Goal: Information Seeking & Learning: Learn about a topic

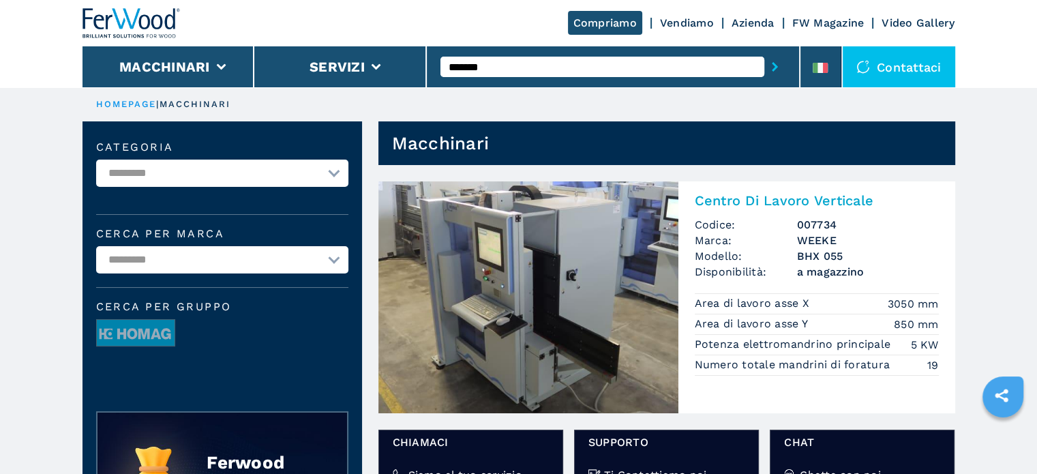
click at [525, 65] on input "*******" at bounding box center [602, 67] width 324 height 20
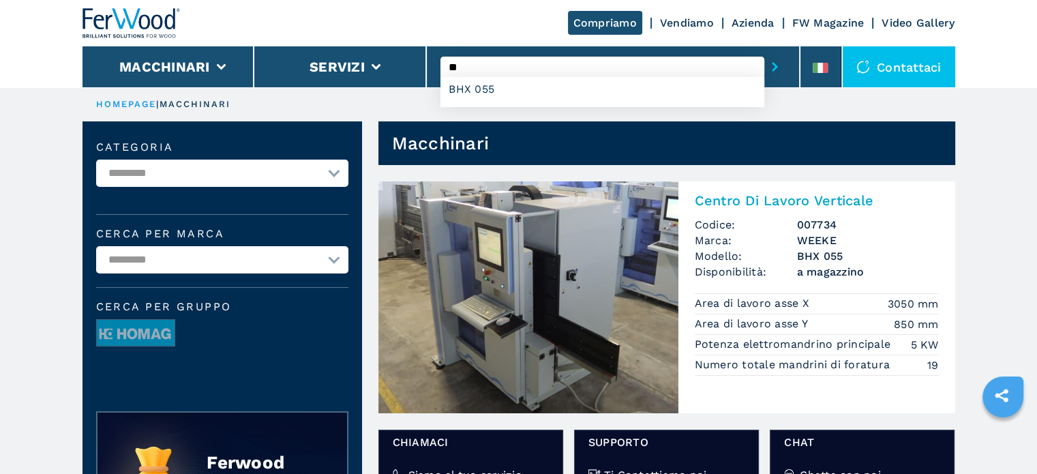
type input "*"
click at [458, 89] on div "007738" at bounding box center [602, 89] width 324 height 25
type input "******"
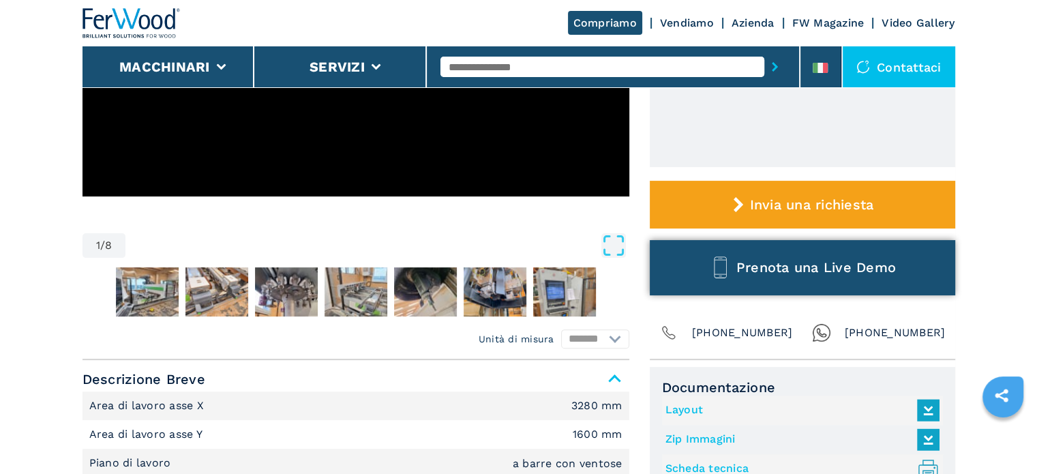
scroll to position [409, 0]
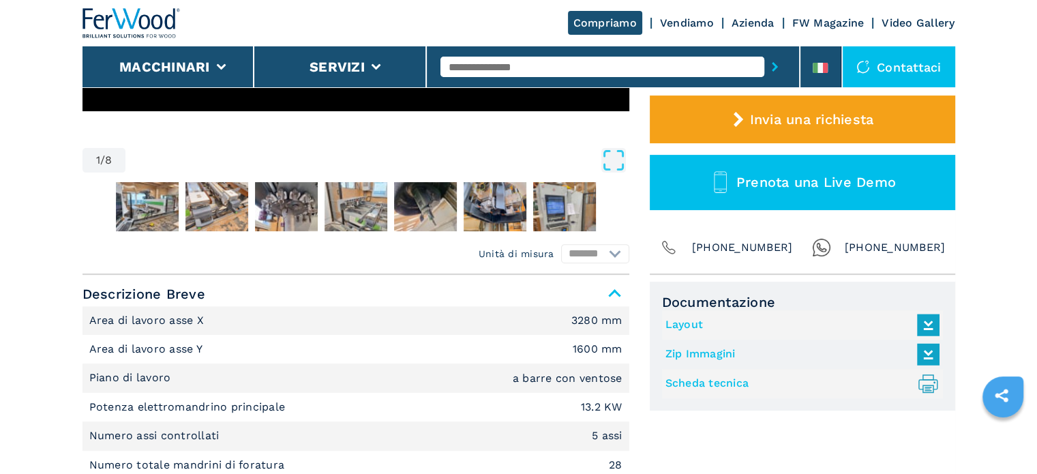
click at [696, 325] on link "Layout" at bounding box center [798, 325] width 267 height 22
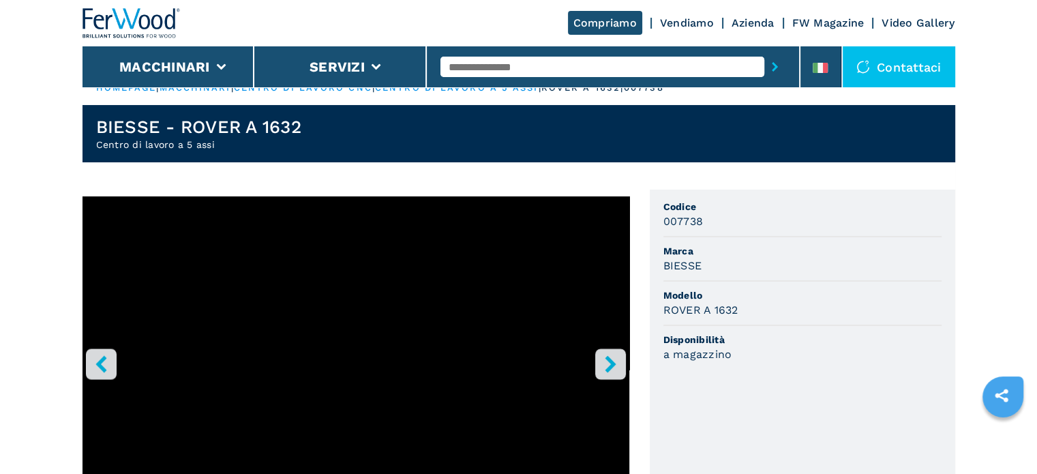
scroll to position [0, 0]
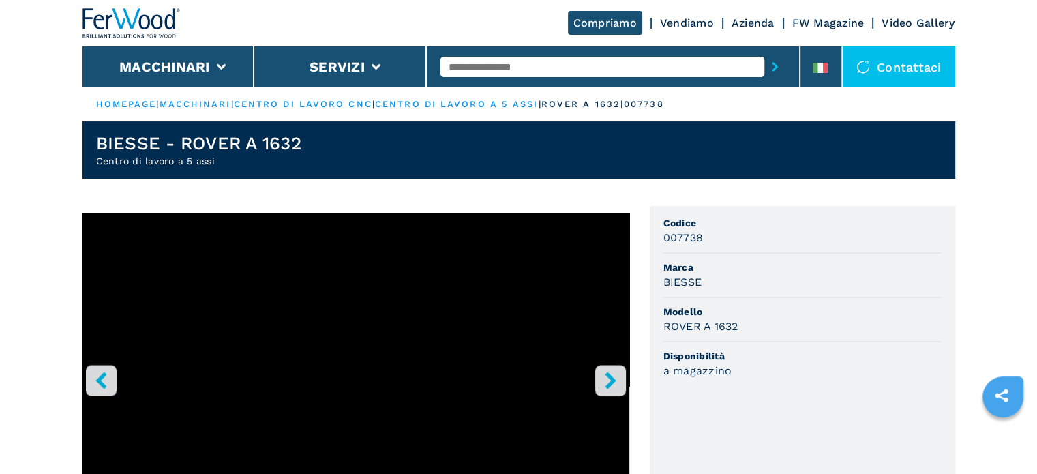
click at [529, 67] on input "text" at bounding box center [602, 67] width 324 height 20
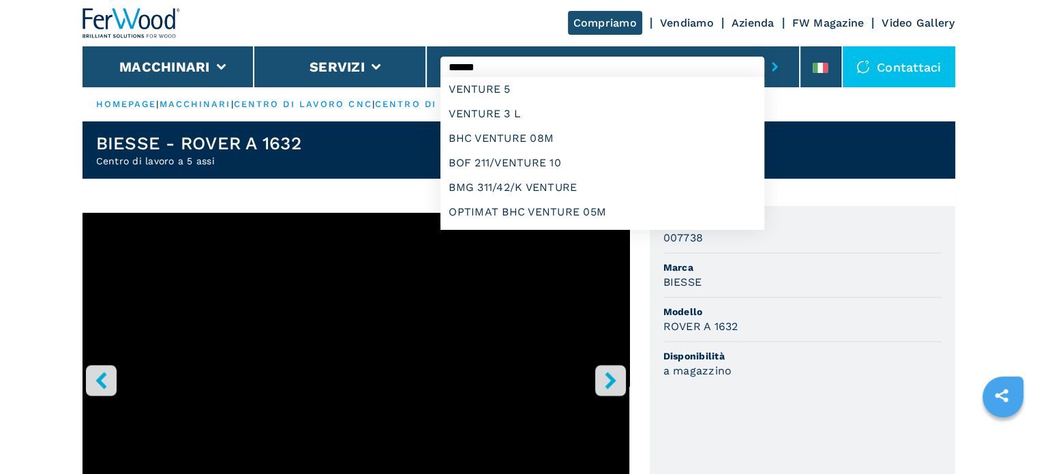
type input "******"
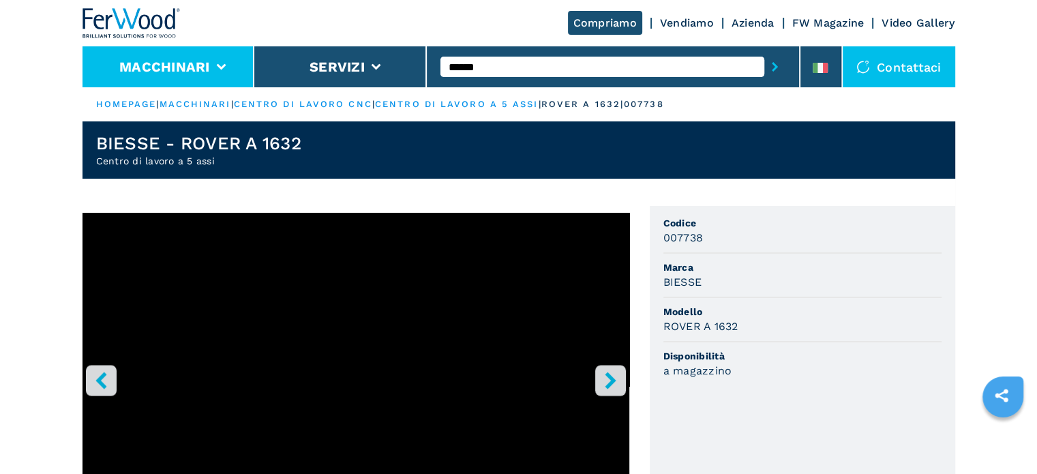
click at [224, 62] on li "Macchinari" at bounding box center [168, 66] width 172 height 41
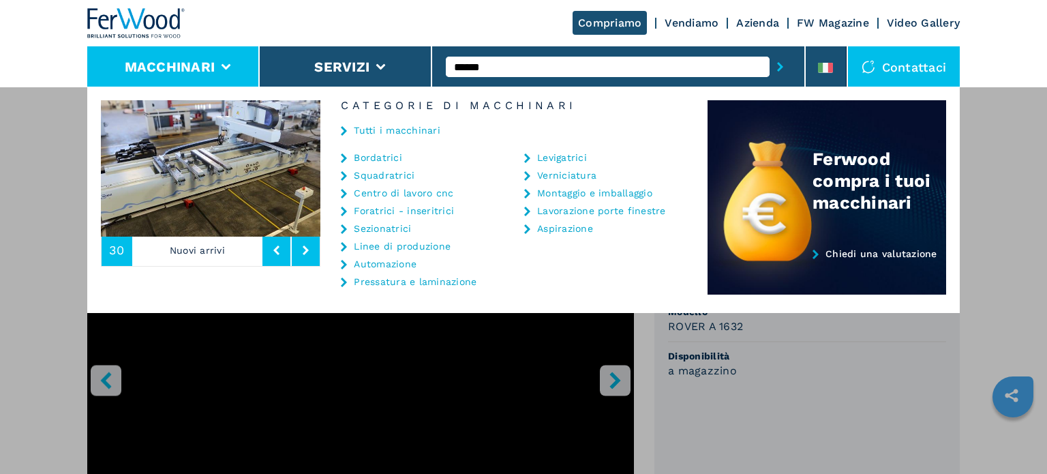
click at [410, 194] on link "Centro di lavoro cnc" at bounding box center [404, 193] width 100 height 10
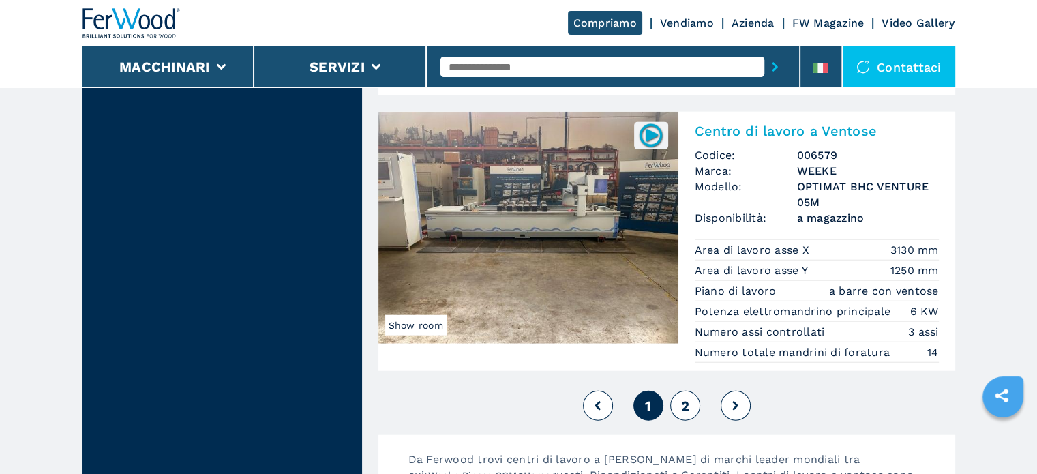
scroll to position [3409, 0]
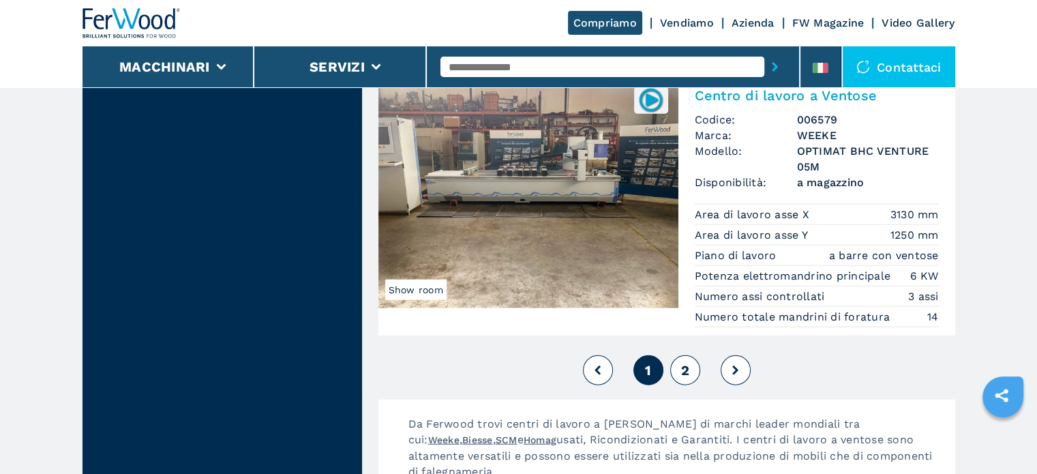
click at [699, 385] on button "2" at bounding box center [685, 370] width 30 height 30
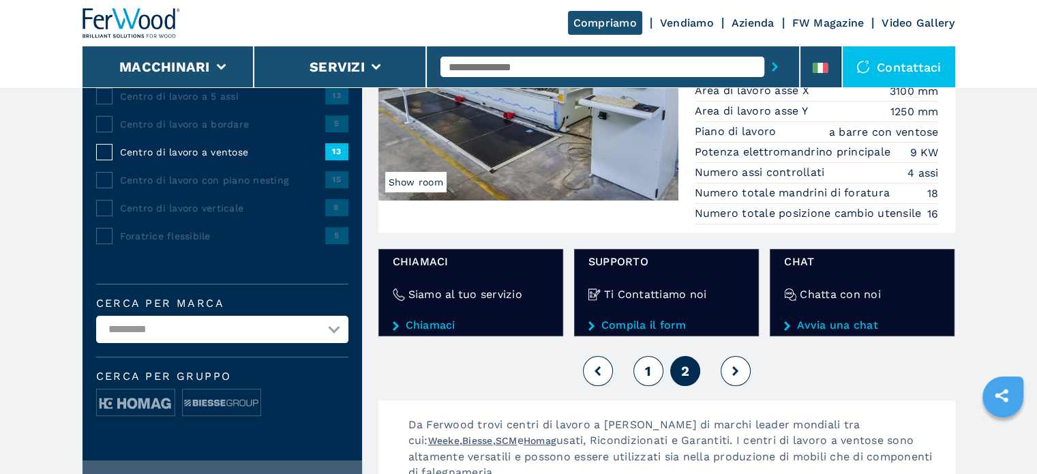
scroll to position [205, 0]
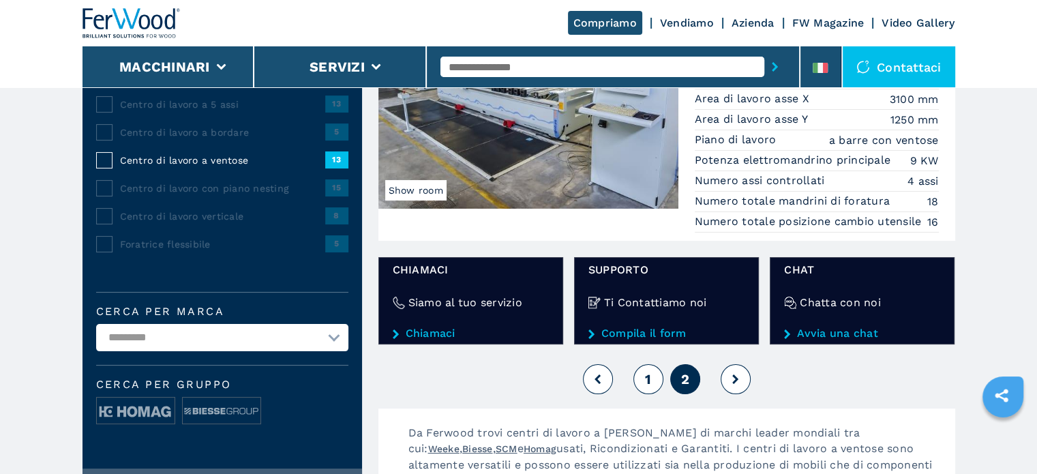
click at [650, 378] on span "1" at bounding box center [648, 379] width 6 height 16
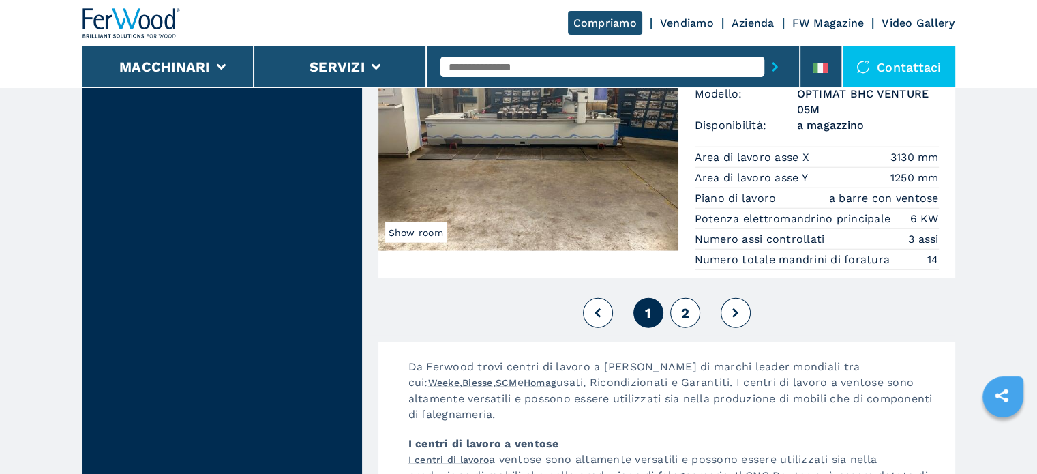
scroll to position [3545, 0]
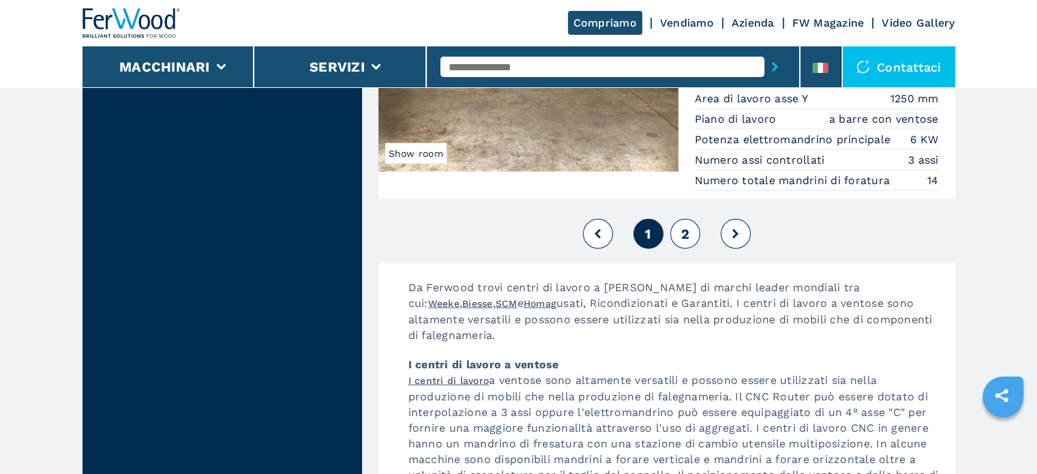
click at [686, 242] on span "2" at bounding box center [684, 234] width 8 height 16
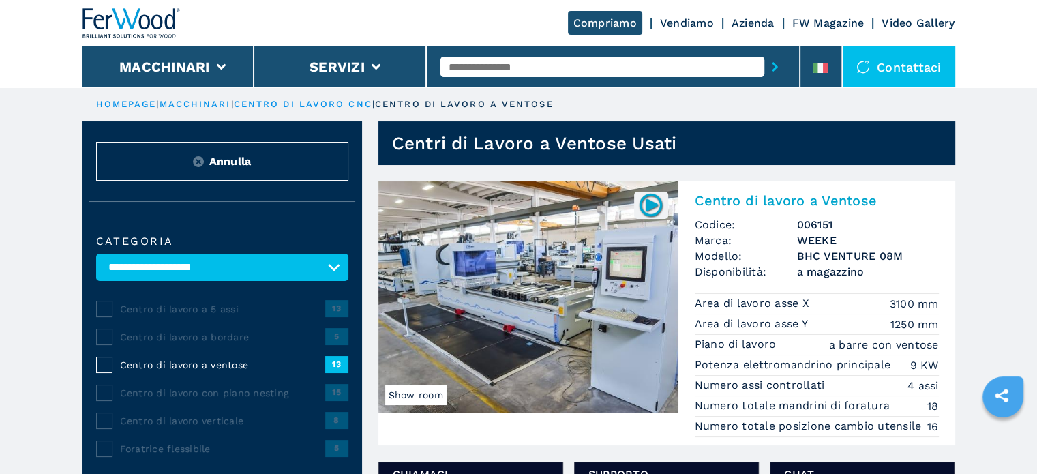
click at [219, 423] on span "Centro di lavoro verticale" at bounding box center [222, 421] width 205 height 14
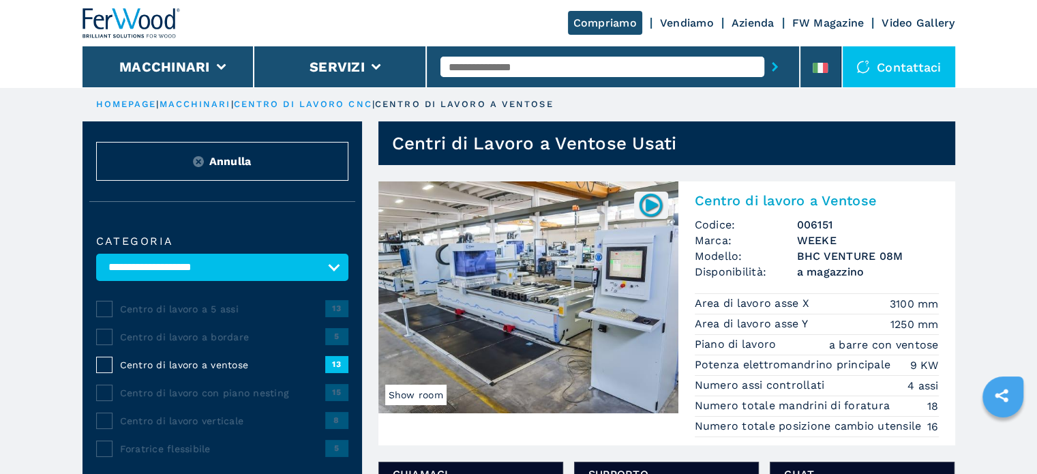
click at [511, 70] on input "text" at bounding box center [602, 67] width 324 height 20
type input "******"
click at [764, 51] on button "submit-button" at bounding box center [774, 66] width 21 height 31
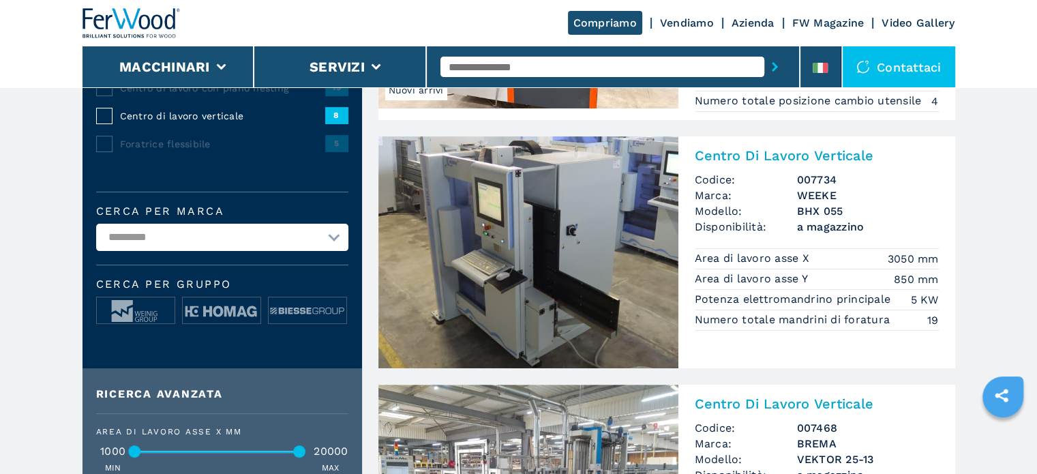
scroll to position [273, 0]
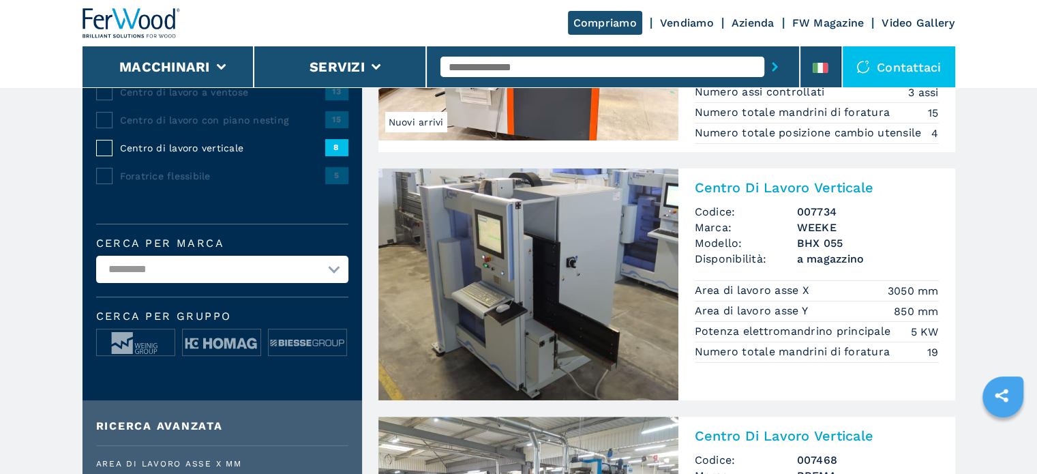
click at [794, 232] on span "Marca:" at bounding box center [746, 228] width 102 height 16
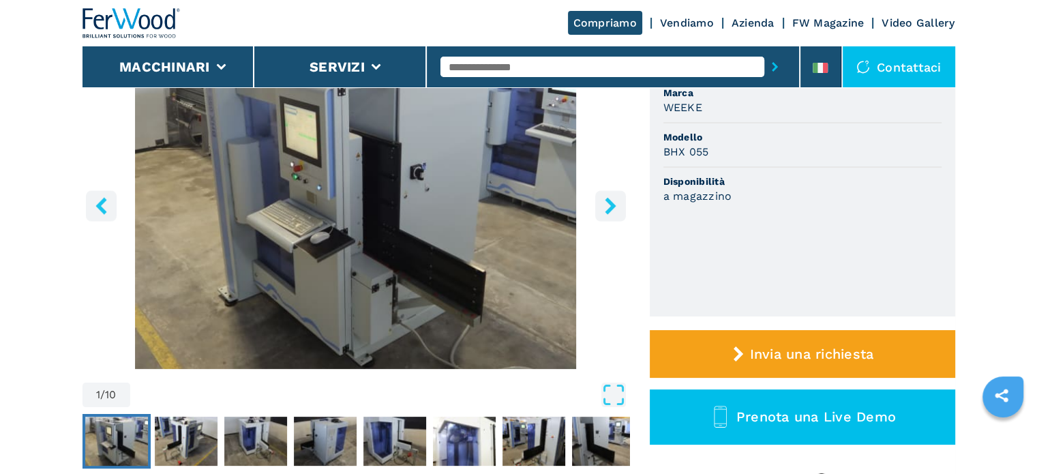
scroll to position [68, 0]
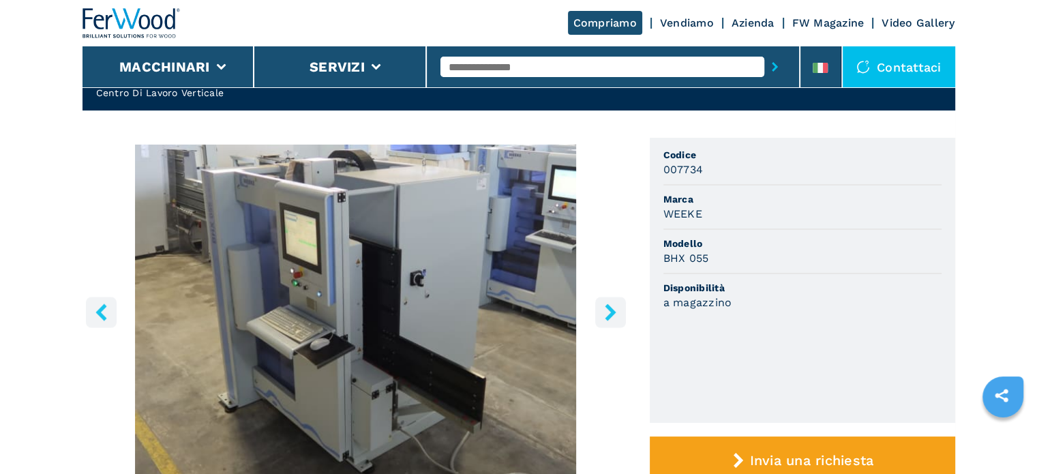
click at [610, 317] on icon "right-button" at bounding box center [610, 311] width 11 height 17
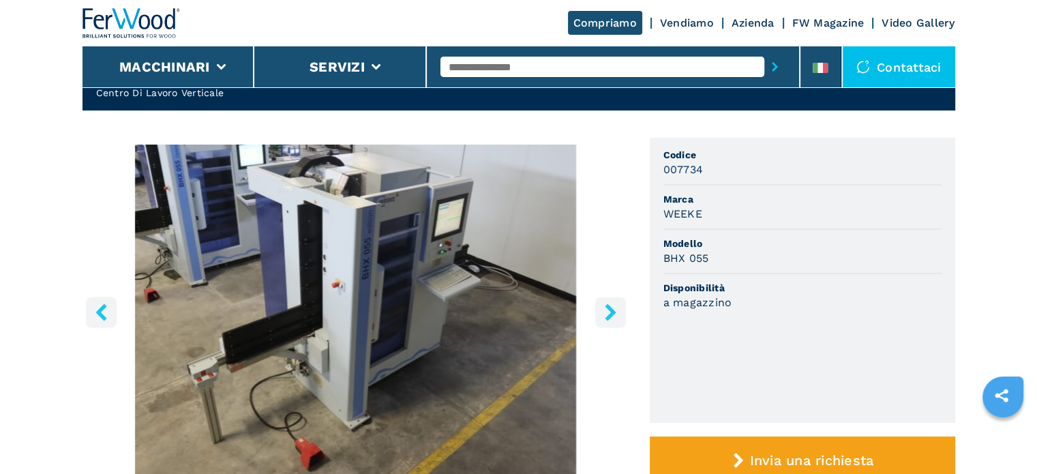
click at [93, 305] on icon "left-button" at bounding box center [101, 311] width 17 height 17
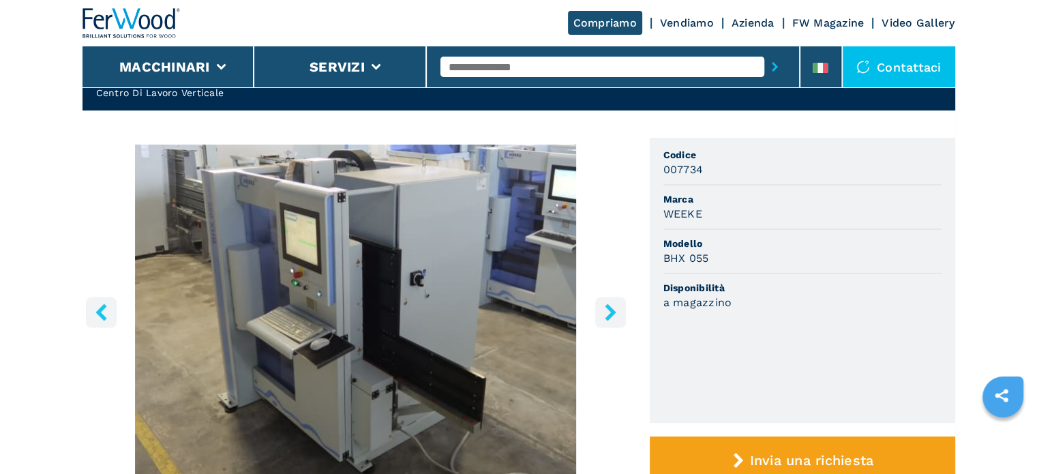
click at [614, 308] on icon "right-button" at bounding box center [610, 311] width 17 height 17
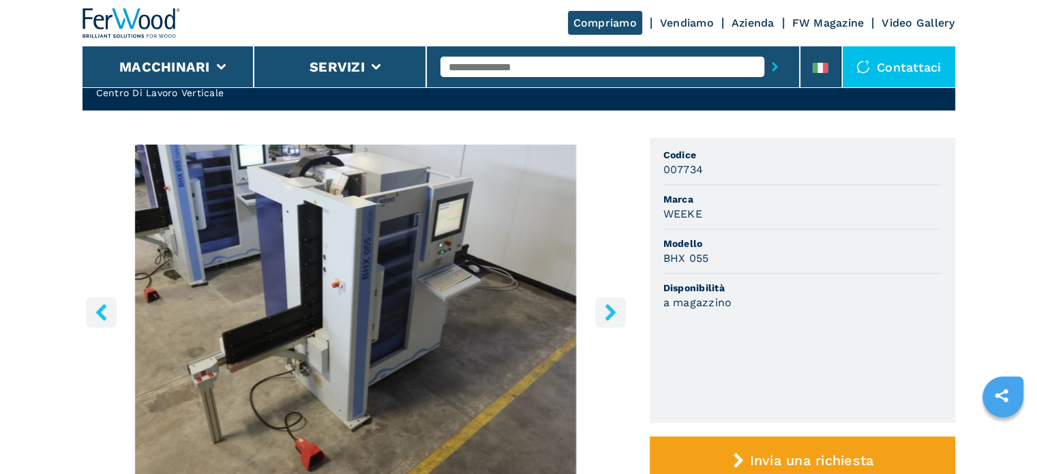
click at [616, 307] on icon "right-button" at bounding box center [610, 311] width 17 height 17
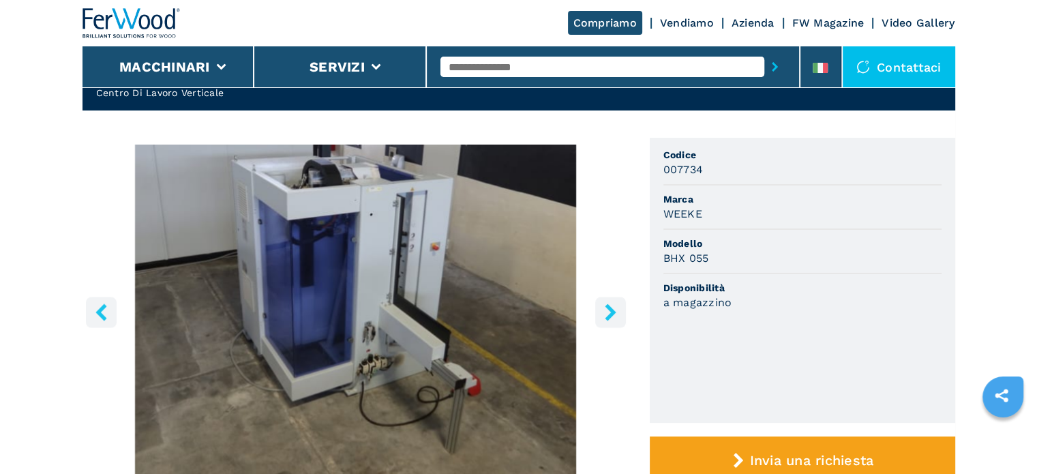
click at [104, 310] on icon "left-button" at bounding box center [101, 311] width 17 height 17
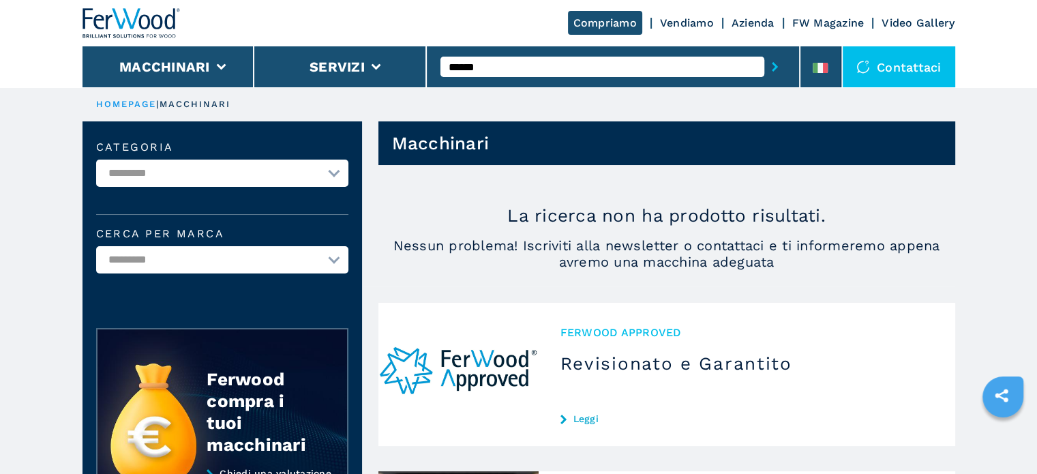
click at [554, 70] on input "******" at bounding box center [602, 67] width 324 height 20
type input "*"
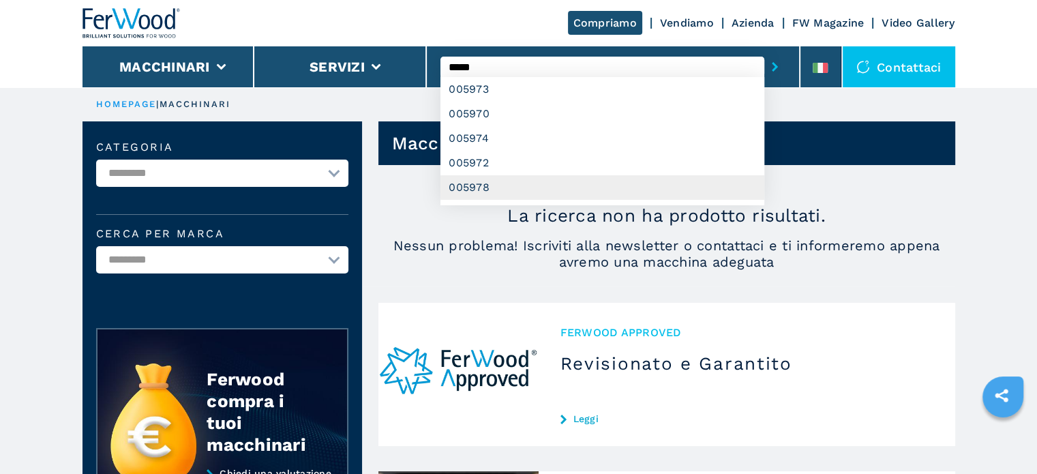
click at [479, 182] on div "005978" at bounding box center [602, 187] width 324 height 25
type input "******"
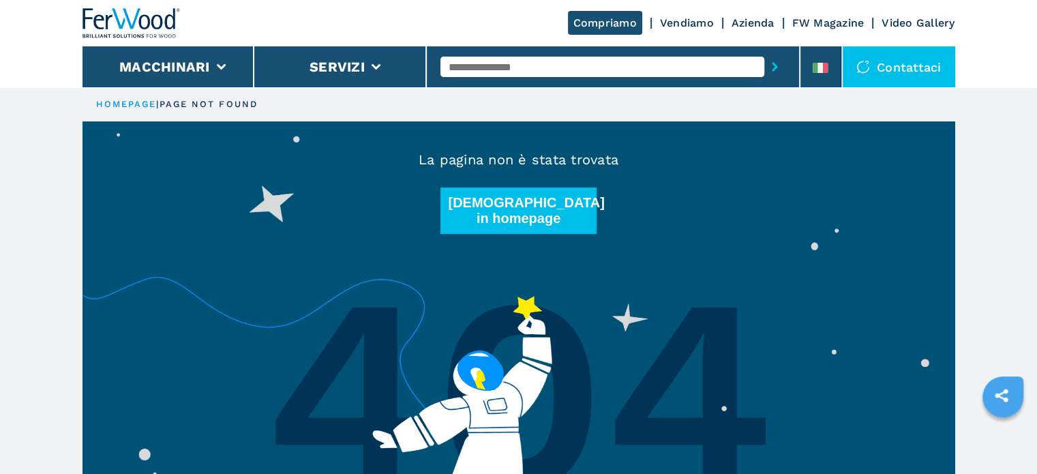
click at [537, 63] on input "text" at bounding box center [602, 67] width 324 height 20
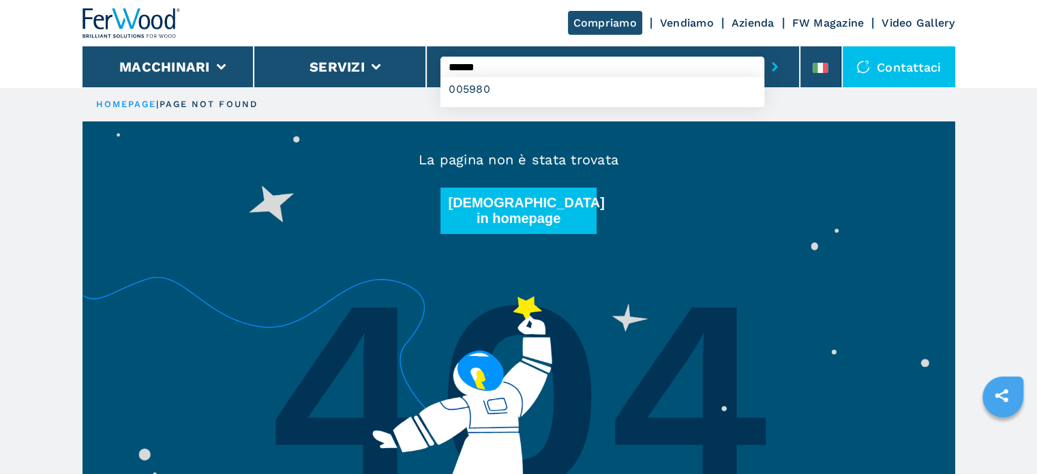
type input "******"
click at [764, 51] on button "submit-button" at bounding box center [774, 66] width 21 height 31
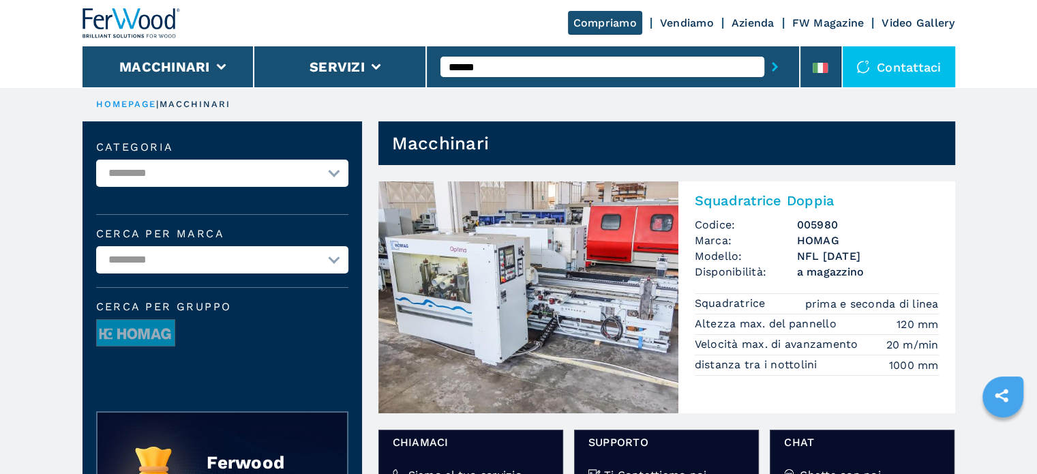
click at [813, 251] on h3 "NFL 25/4/10" at bounding box center [868, 256] width 142 height 16
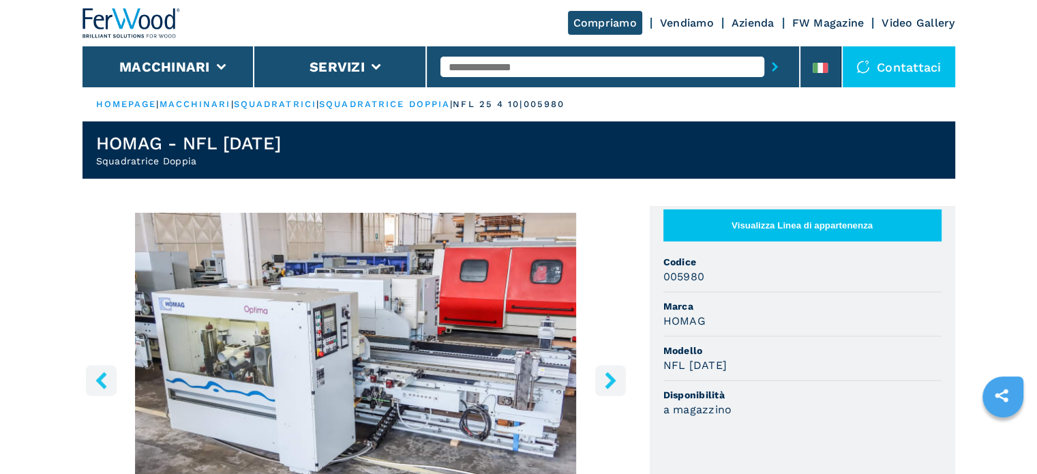
click at [551, 68] on input "text" at bounding box center [602, 67] width 324 height 20
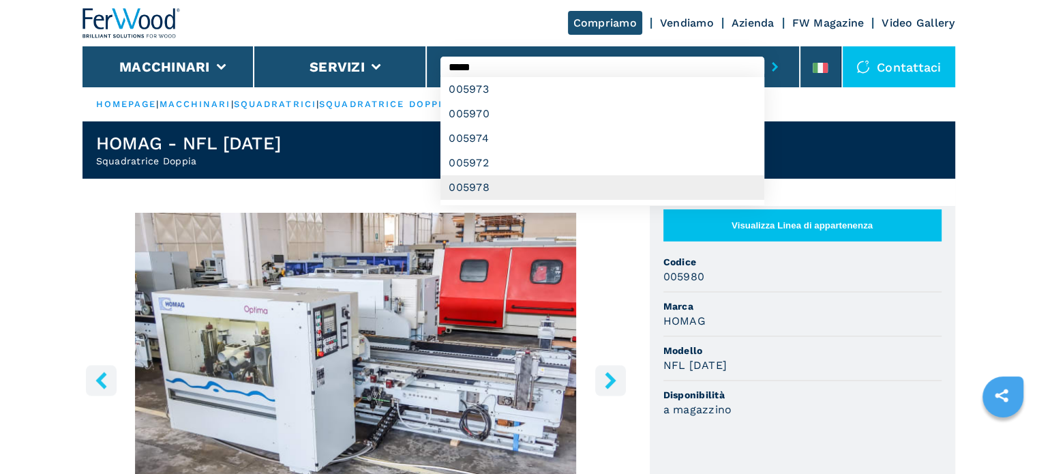
click at [476, 185] on div "005978" at bounding box center [602, 187] width 324 height 25
type input "******"
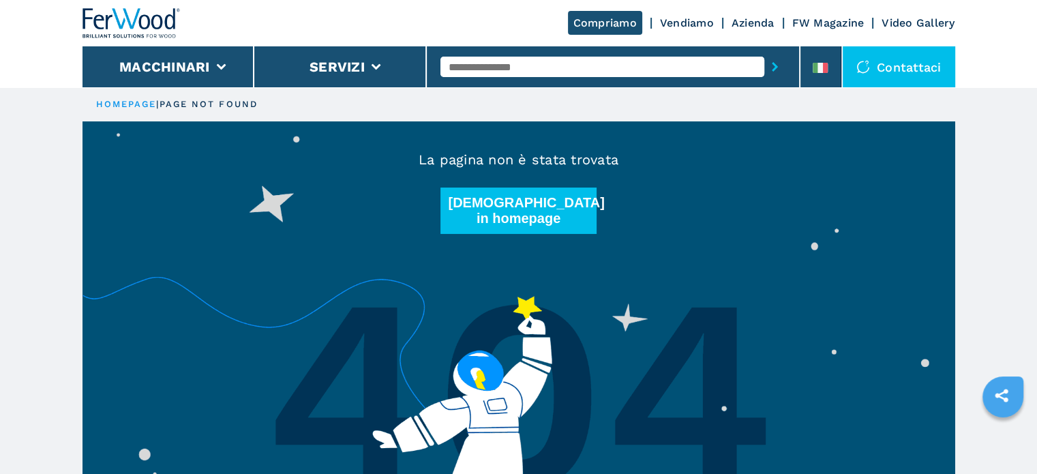
click at [504, 70] on input "text" at bounding box center [602, 67] width 324 height 20
type input "******"
click at [764, 51] on button "submit-button" at bounding box center [774, 66] width 21 height 31
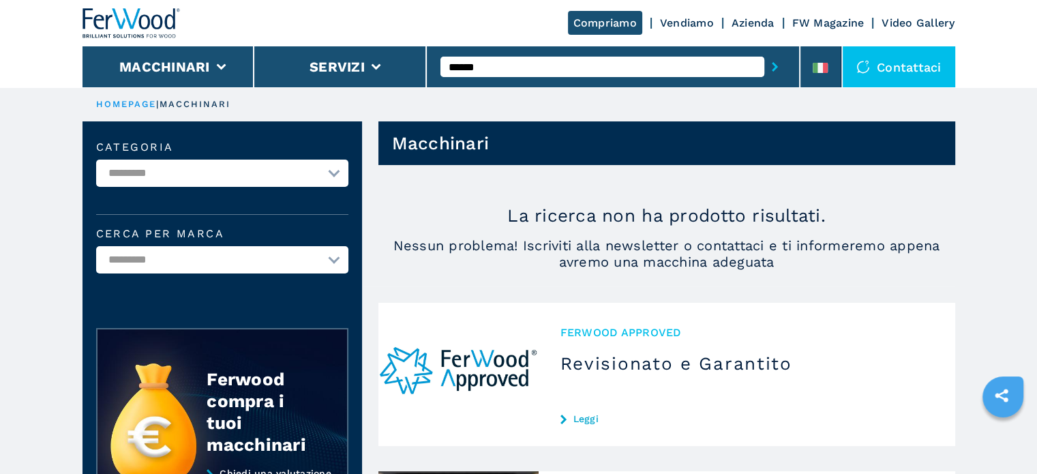
click at [526, 67] on input "******" at bounding box center [602, 67] width 324 height 20
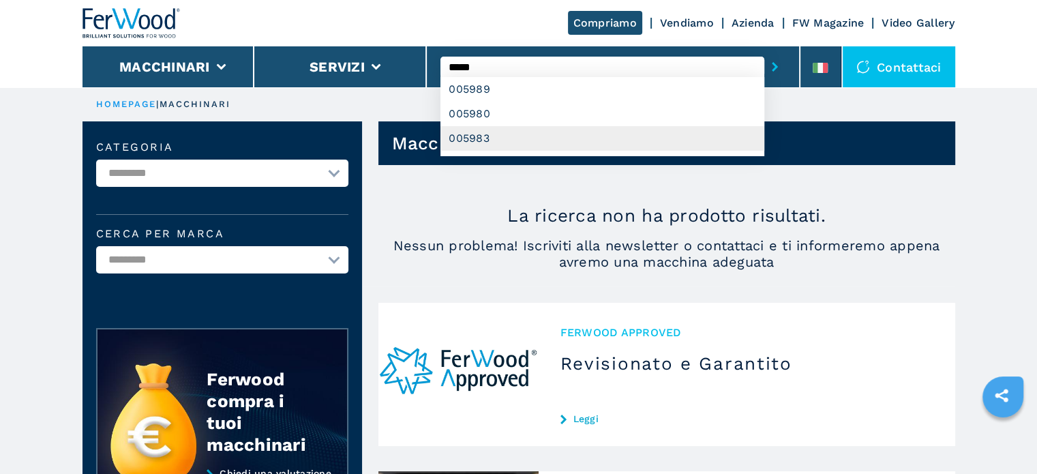
click at [485, 140] on div "005983" at bounding box center [602, 138] width 324 height 25
type input "******"
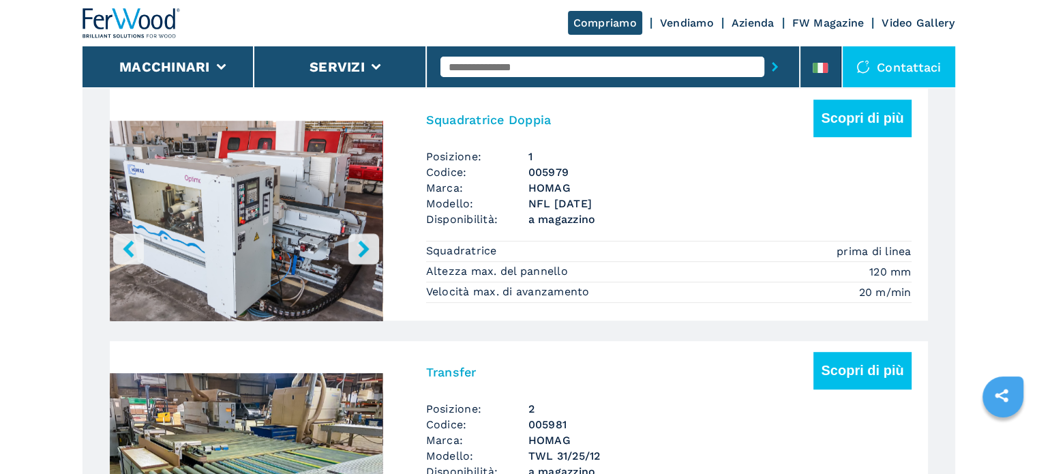
scroll to position [886, 0]
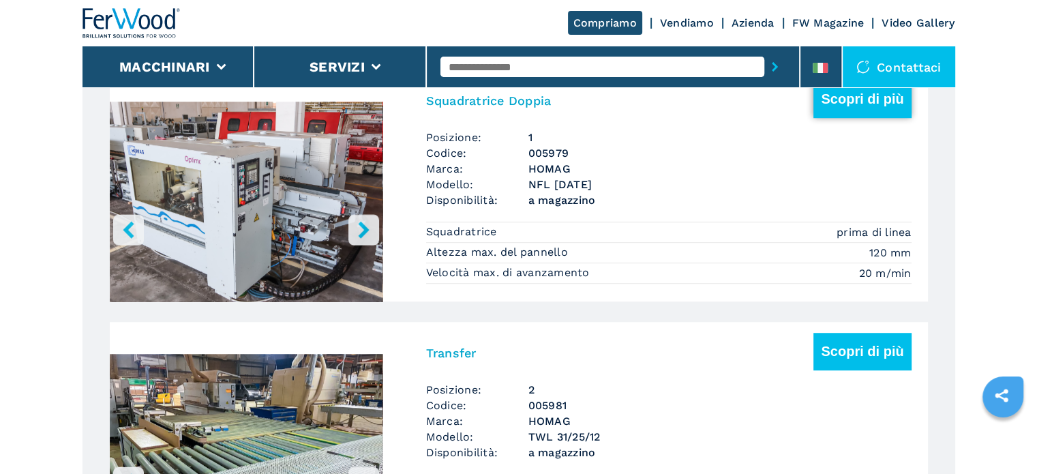
click at [857, 105] on button "Scopri di più" at bounding box center [861, 98] width 97 height 37
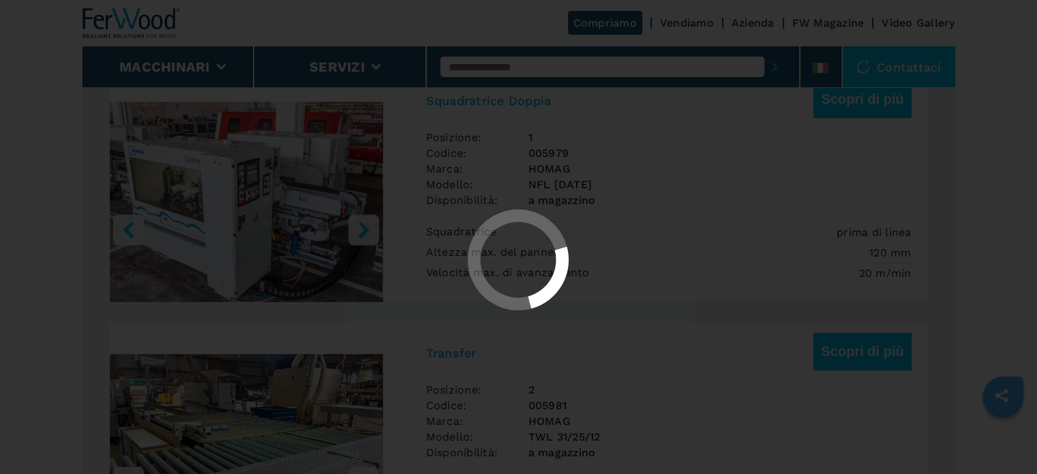
scroll to position [0, 0]
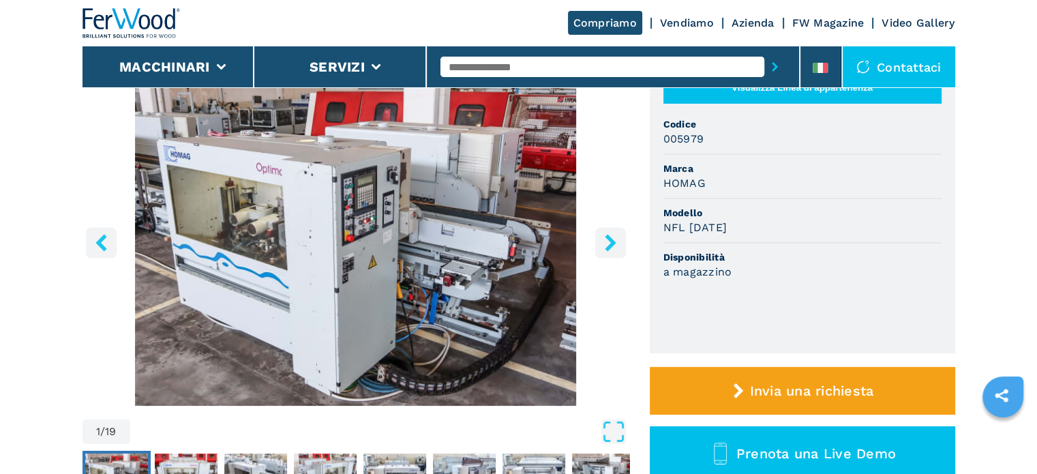
scroll to position [136, 0]
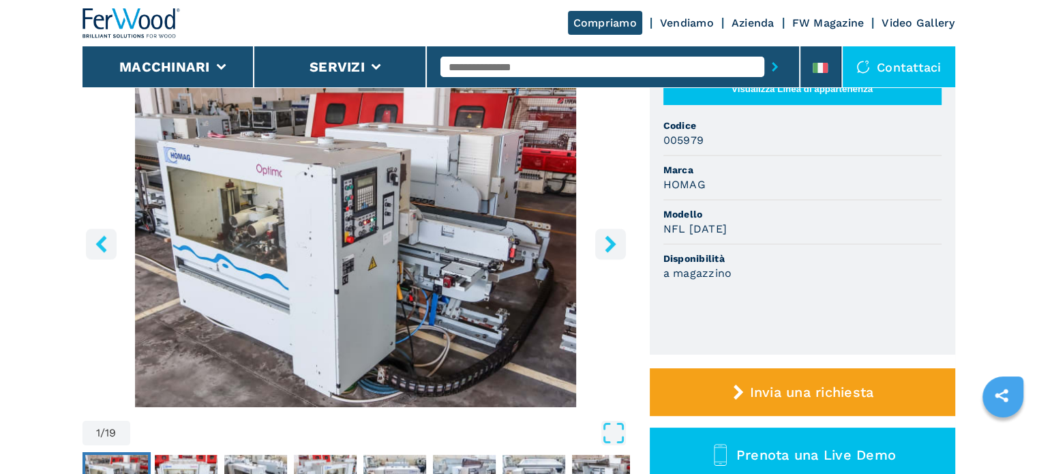
click at [615, 243] on icon "right-button" at bounding box center [610, 243] width 17 height 17
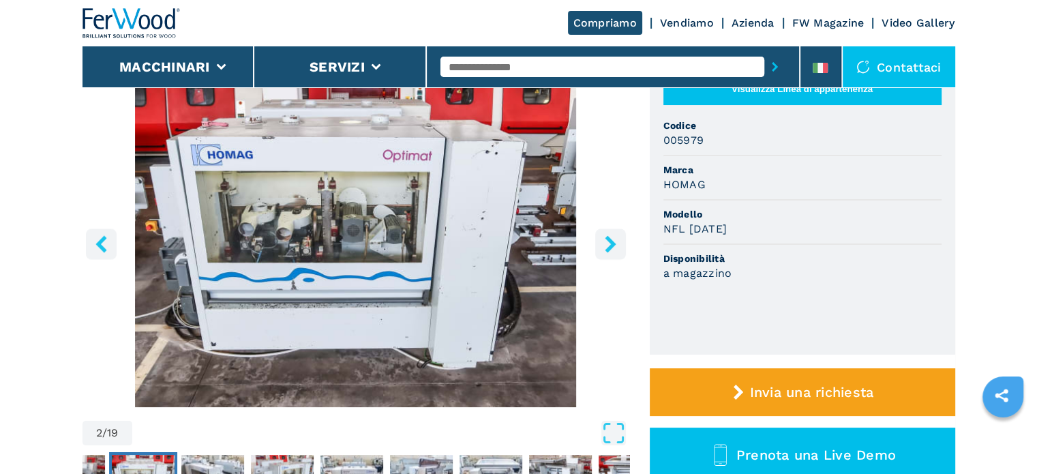
click at [615, 243] on icon "right-button" at bounding box center [610, 243] width 11 height 17
click at [609, 241] on icon "right-button" at bounding box center [610, 243] width 11 height 17
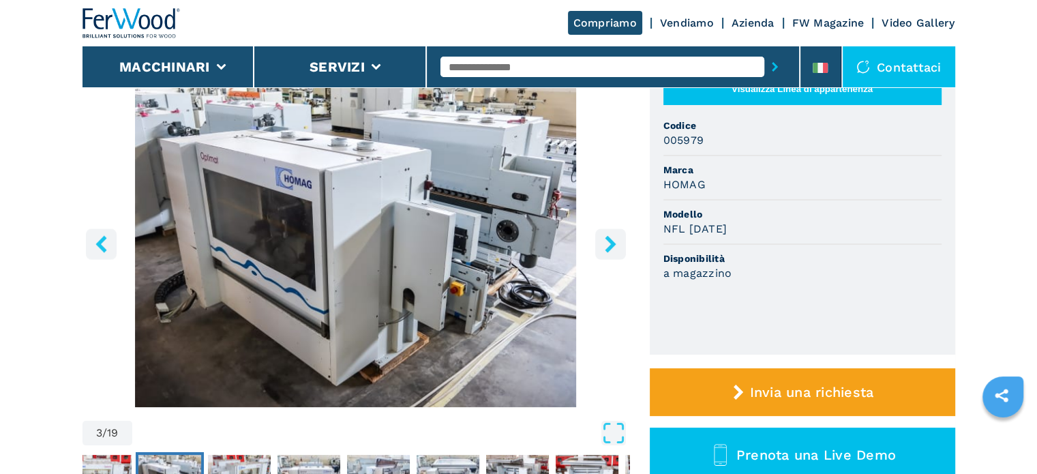
click at [609, 241] on icon "right-button" at bounding box center [610, 243] width 11 height 17
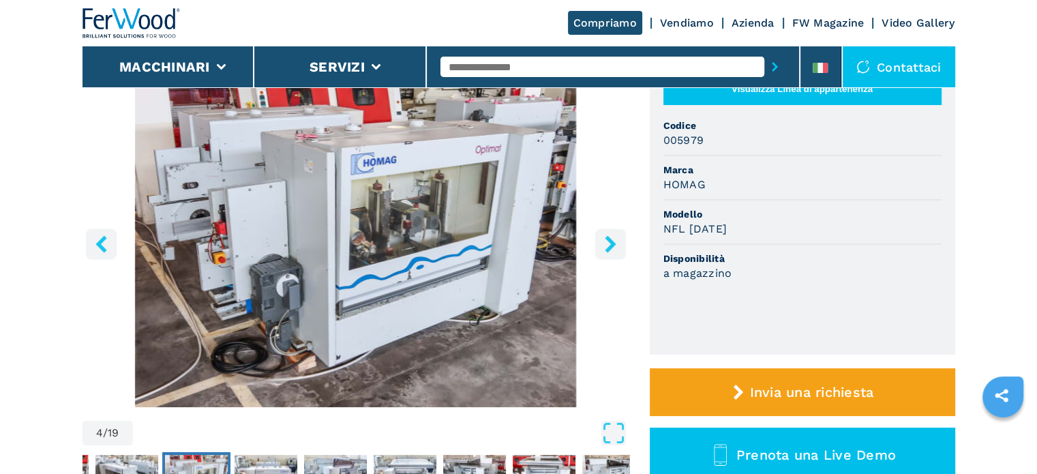
click at [609, 240] on icon "right-button" at bounding box center [610, 243] width 11 height 17
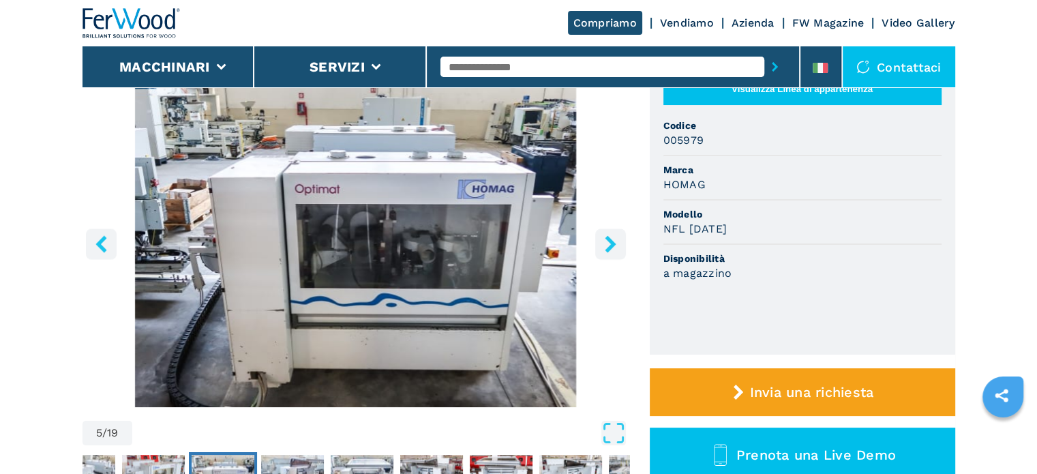
click at [609, 240] on icon "right-button" at bounding box center [610, 243] width 11 height 17
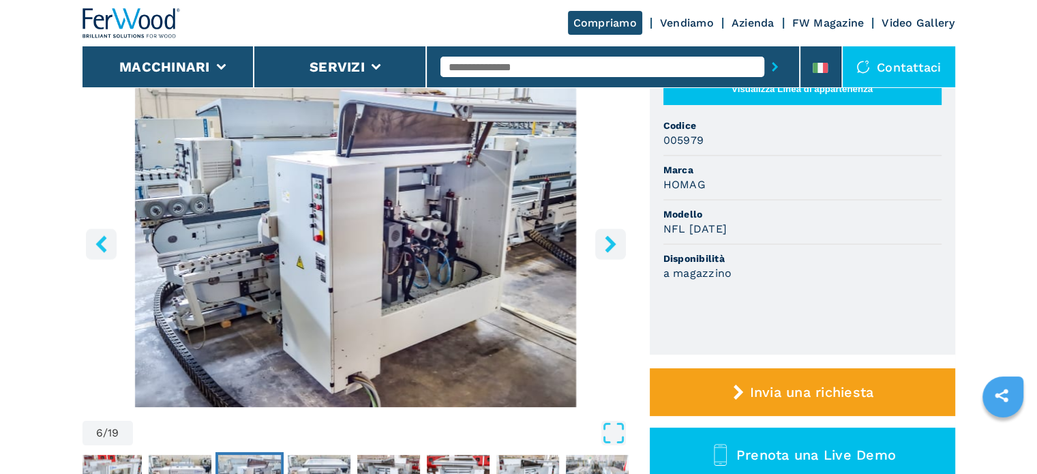
click at [609, 240] on icon "right-button" at bounding box center [610, 243] width 11 height 17
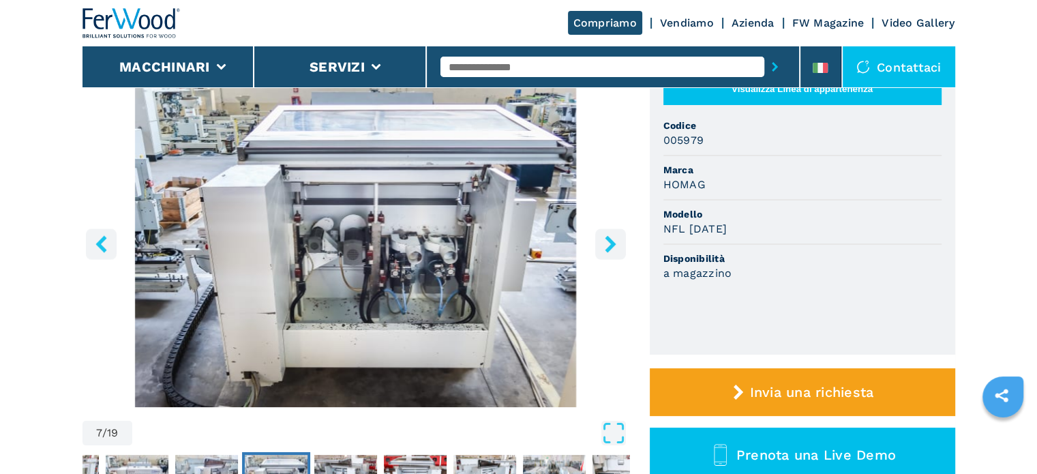
click at [609, 240] on icon "right-button" at bounding box center [610, 243] width 11 height 17
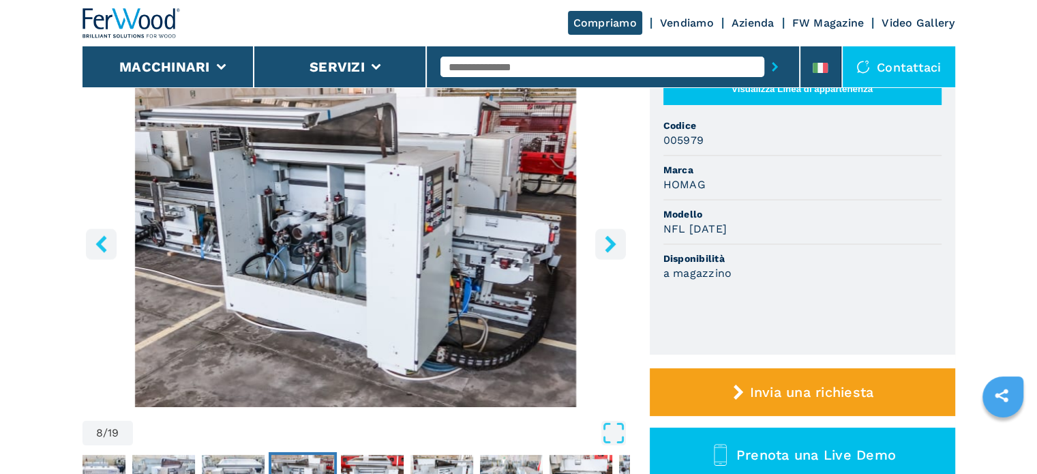
click at [609, 240] on icon "right-button" at bounding box center [610, 243] width 11 height 17
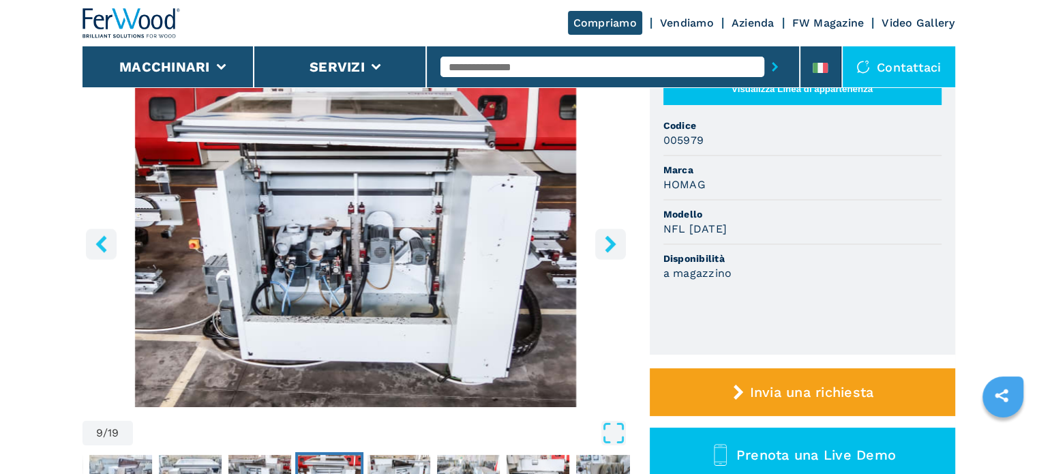
click at [609, 240] on icon "right-button" at bounding box center [610, 243] width 11 height 17
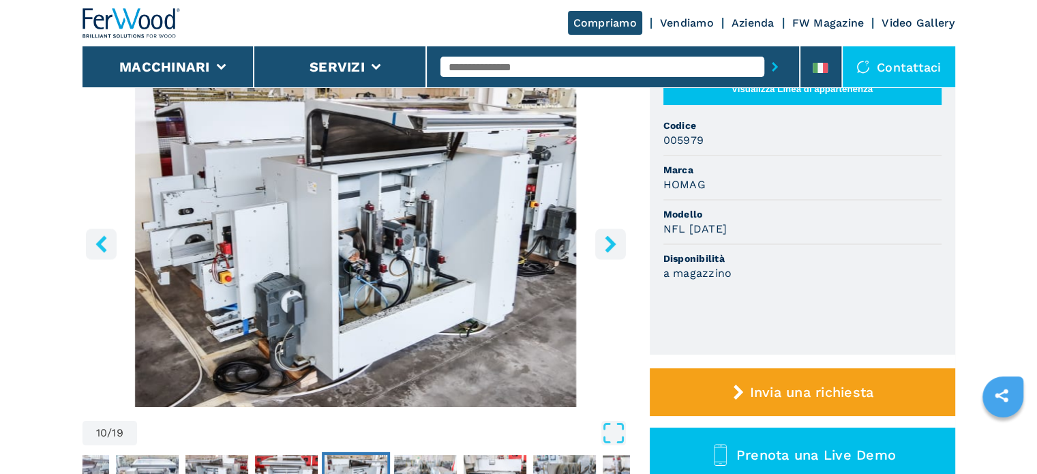
click at [609, 240] on icon "right-button" at bounding box center [610, 243] width 11 height 17
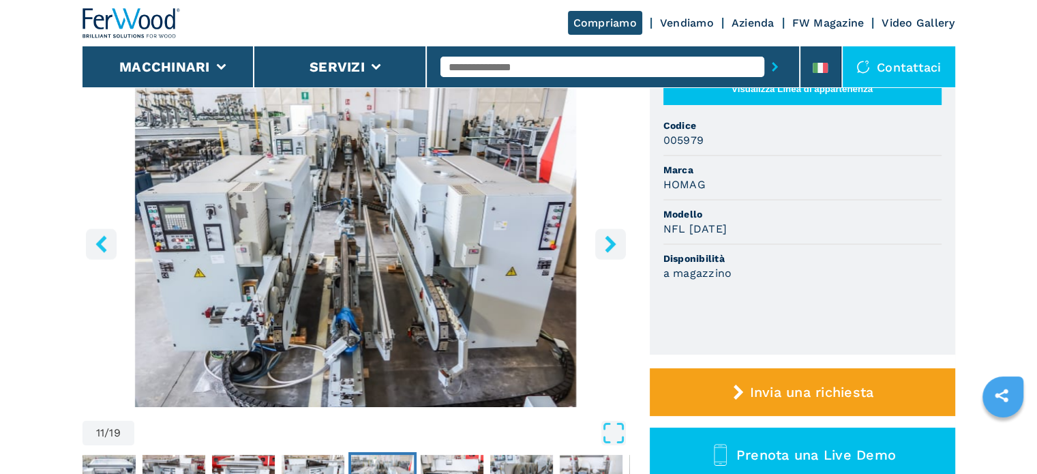
click at [609, 240] on icon "right-button" at bounding box center [610, 243] width 11 height 17
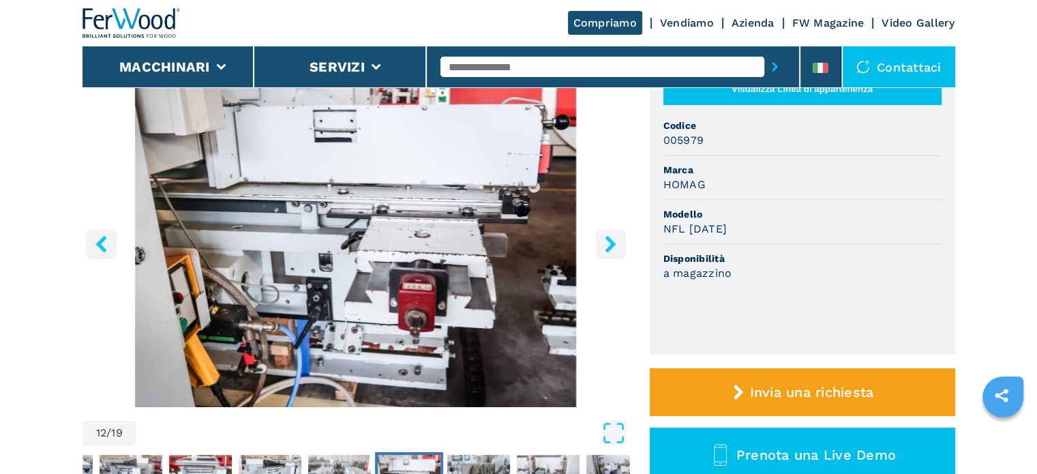
click at [609, 240] on icon "right-button" at bounding box center [610, 243] width 11 height 17
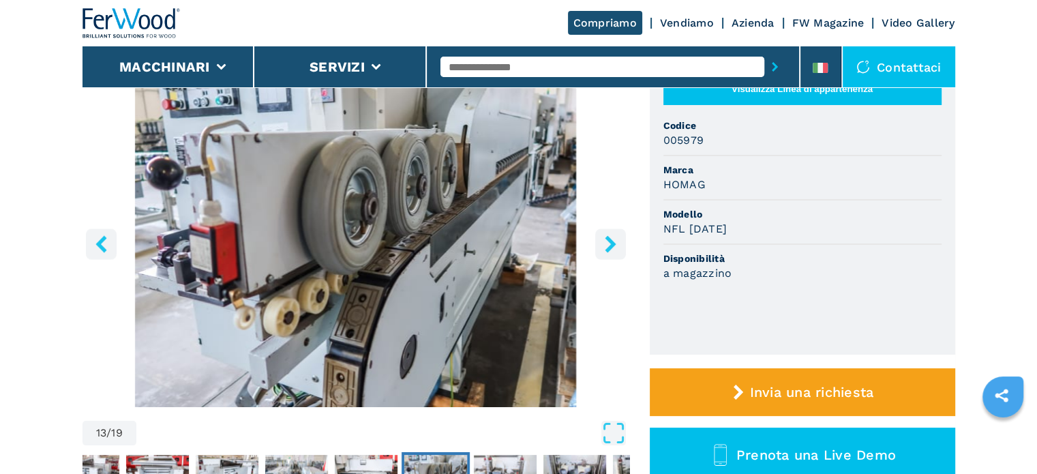
click at [609, 240] on icon "right-button" at bounding box center [610, 243] width 11 height 17
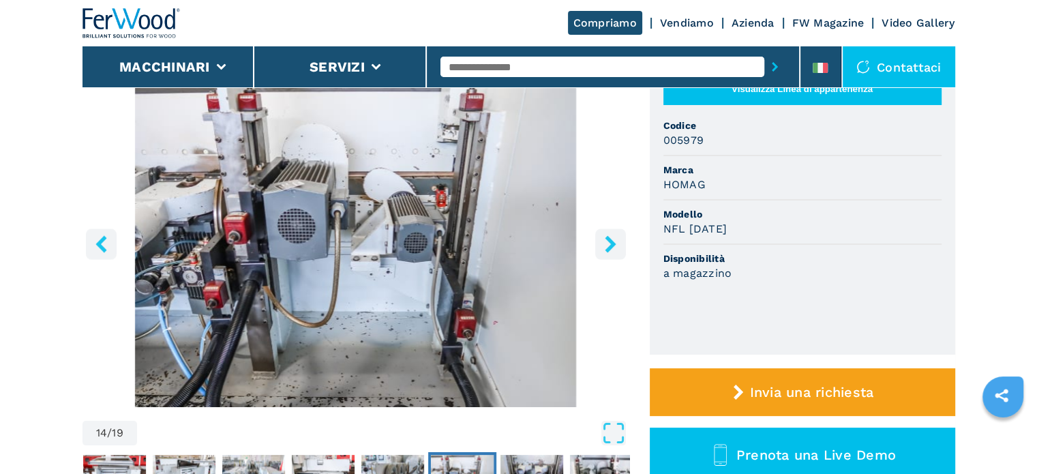
click at [609, 241] on icon "right-button" at bounding box center [610, 243] width 11 height 17
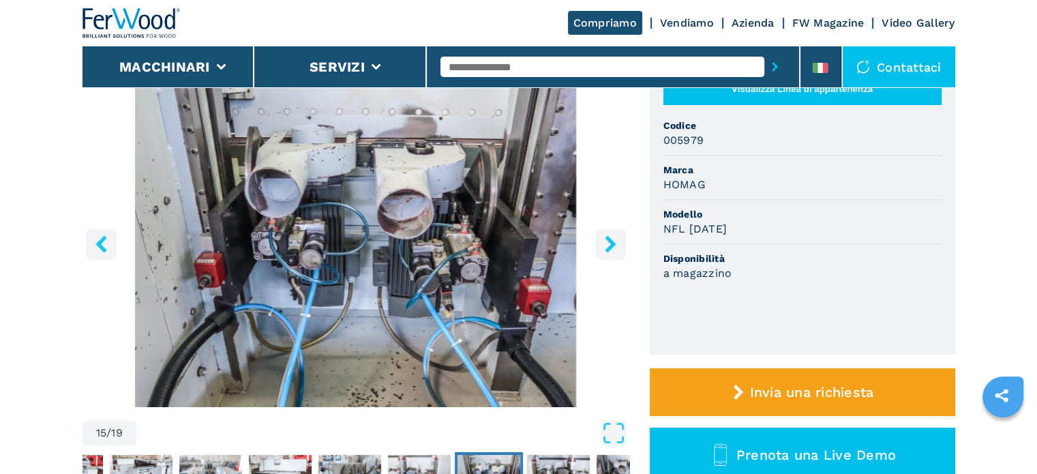
click at [609, 241] on icon "right-button" at bounding box center [610, 243] width 11 height 17
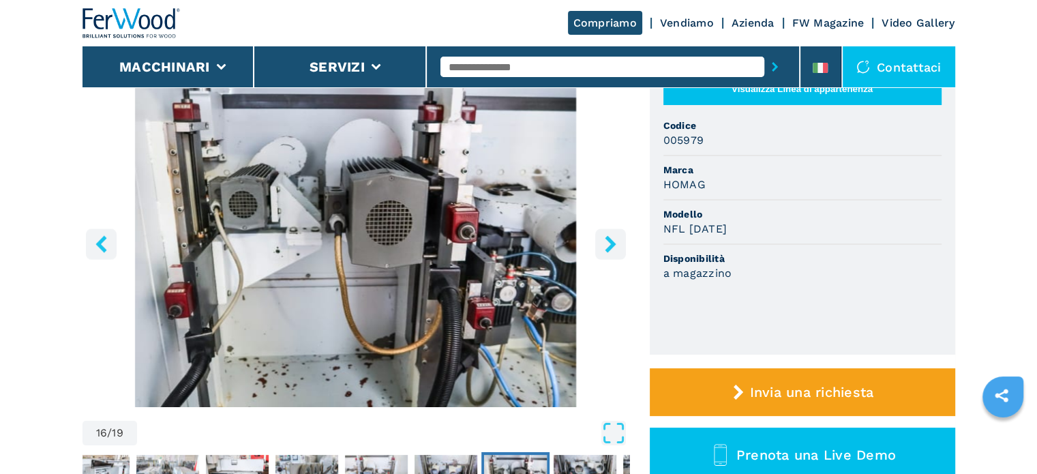
click at [609, 241] on icon "right-button" at bounding box center [610, 243] width 11 height 17
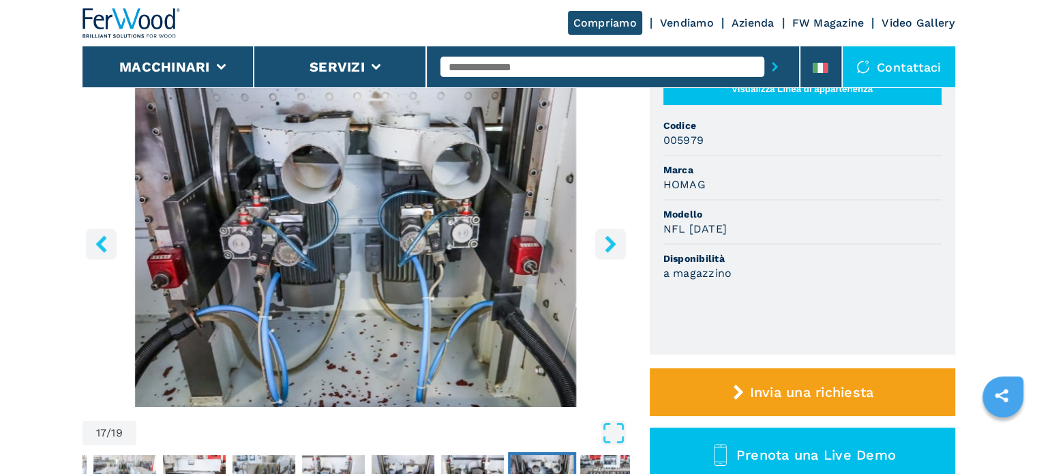
click at [609, 241] on icon "right-button" at bounding box center [610, 243] width 11 height 17
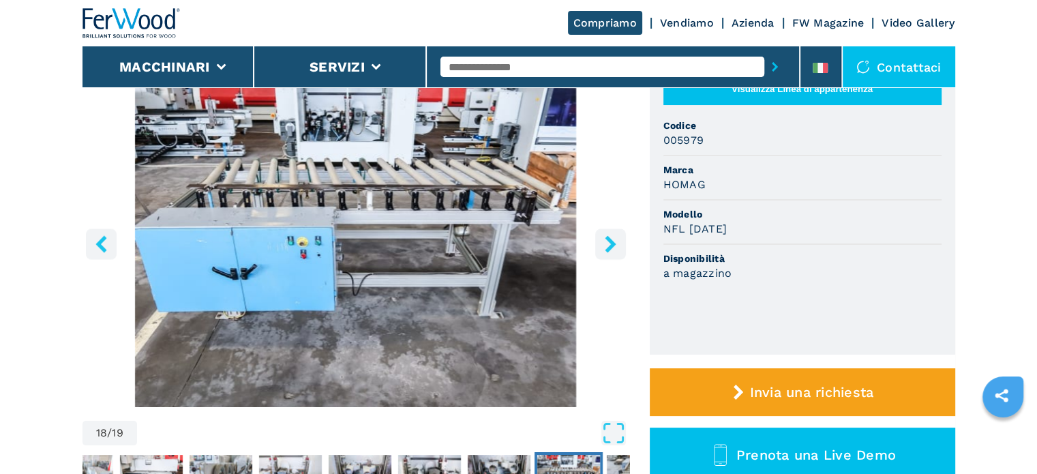
click at [609, 241] on icon "right-button" at bounding box center [610, 243] width 11 height 17
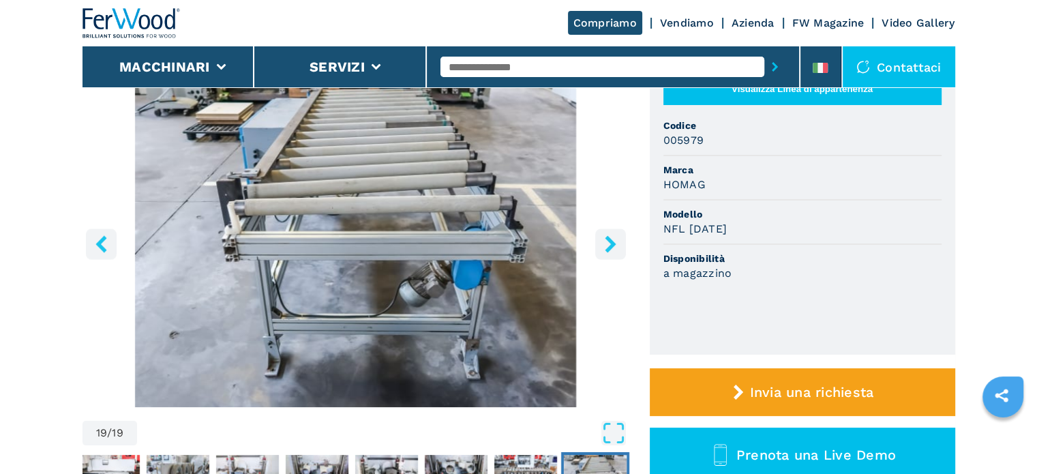
click at [609, 241] on icon "right-button" at bounding box center [610, 243] width 11 height 17
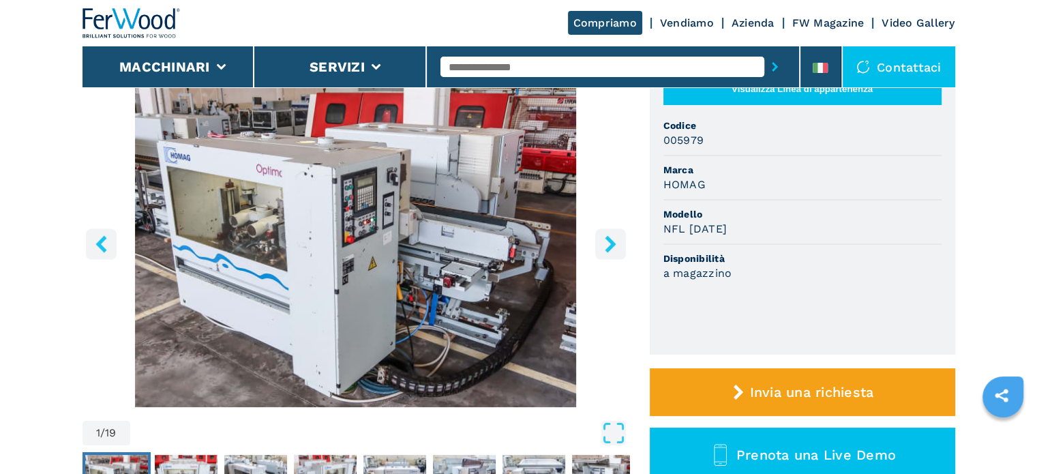
click at [609, 241] on icon "right-button" at bounding box center [610, 243] width 11 height 17
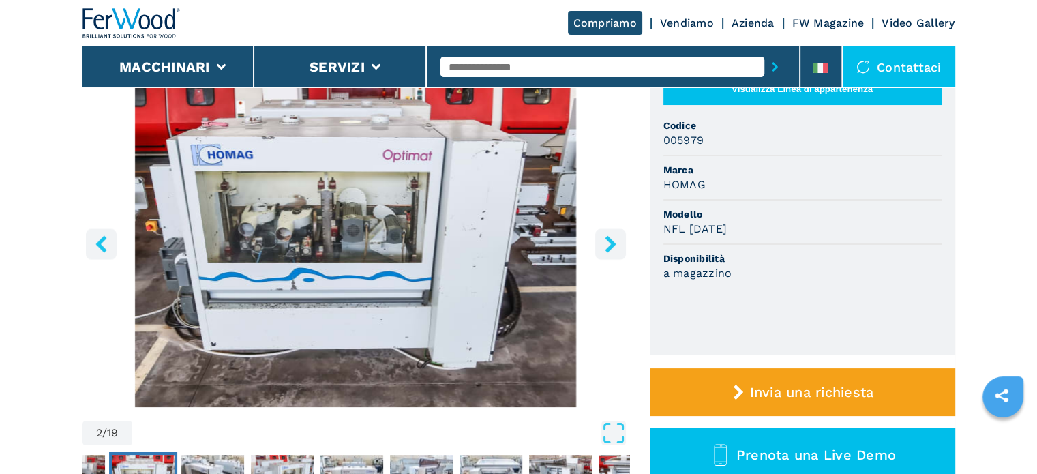
click at [609, 241] on icon "right-button" at bounding box center [610, 243] width 11 height 17
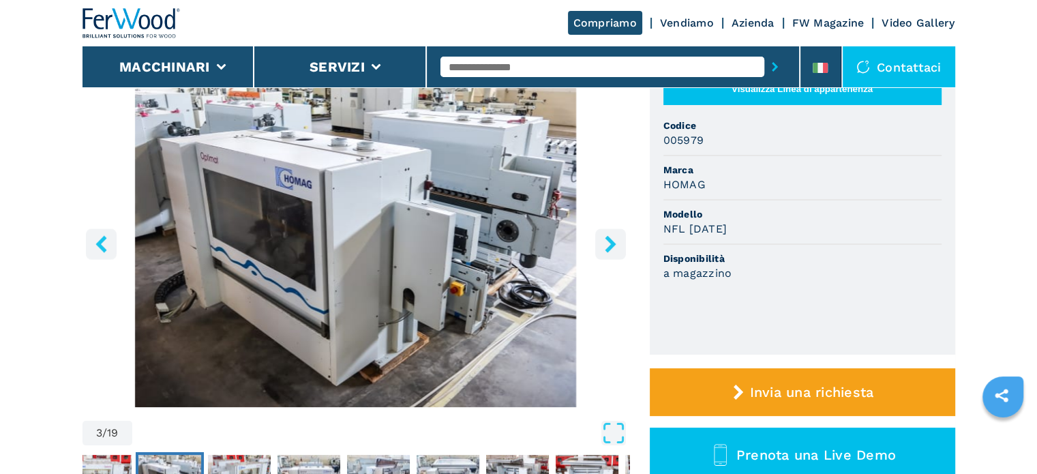
click at [609, 241] on icon "right-button" at bounding box center [610, 243] width 11 height 17
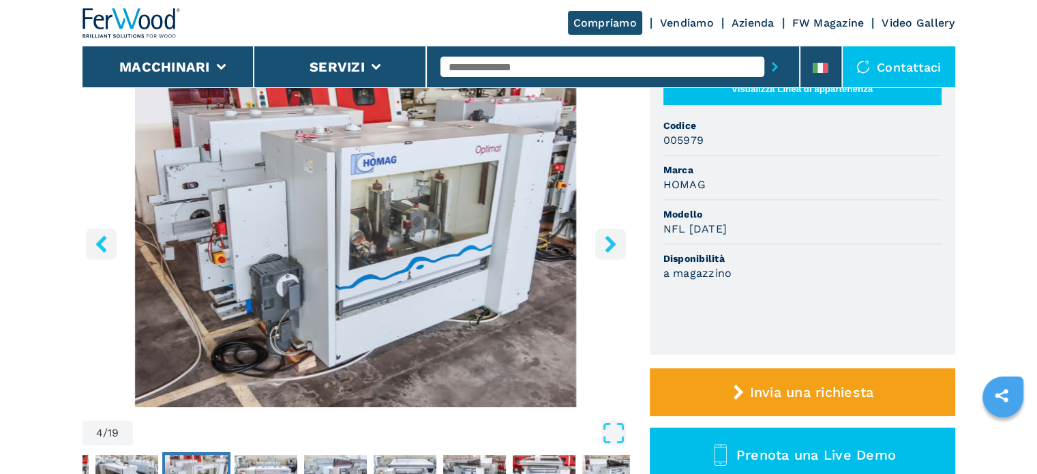
click at [609, 241] on icon "right-button" at bounding box center [610, 243] width 11 height 17
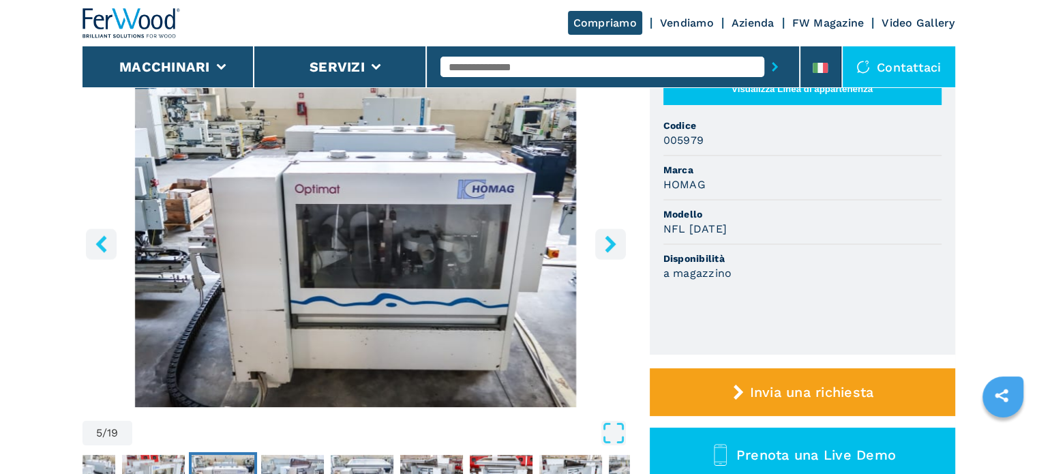
click at [609, 241] on icon "right-button" at bounding box center [610, 243] width 11 height 17
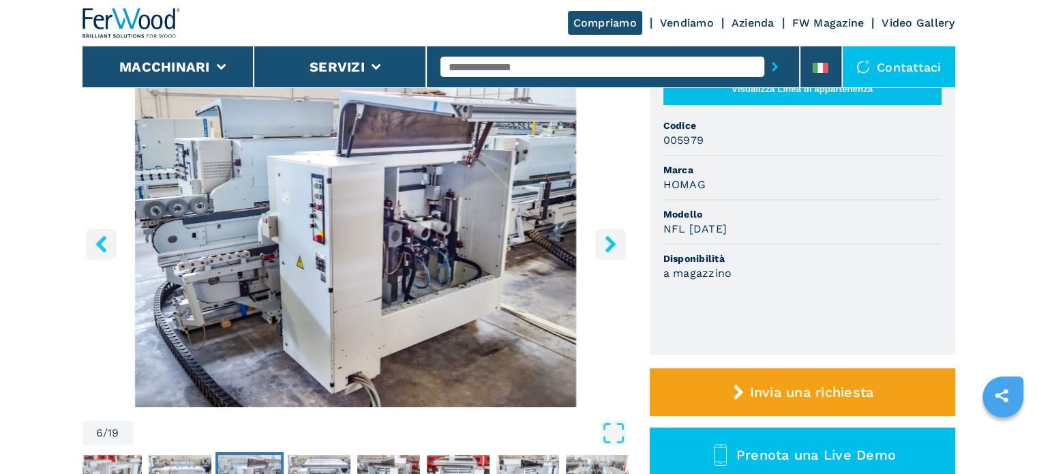
click at [609, 241] on icon "right-button" at bounding box center [610, 243] width 11 height 17
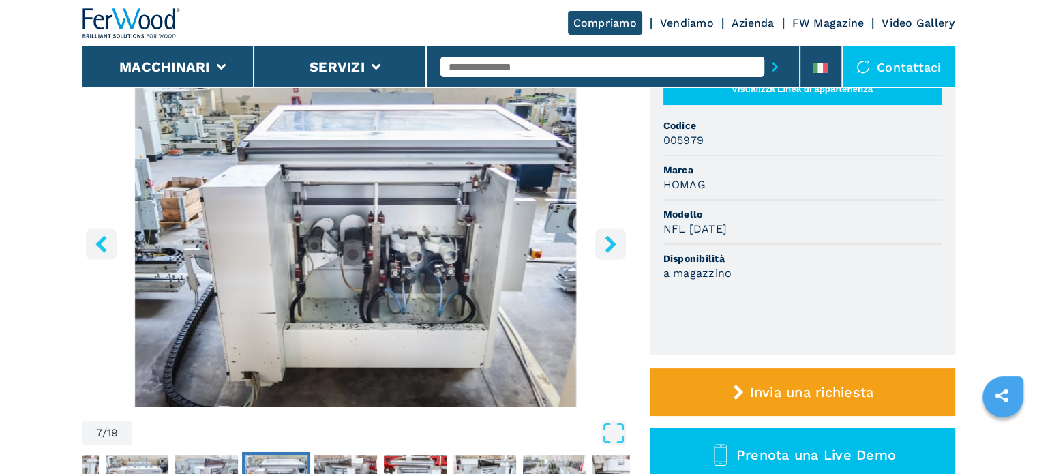
click at [609, 241] on icon "right-button" at bounding box center [610, 243] width 11 height 17
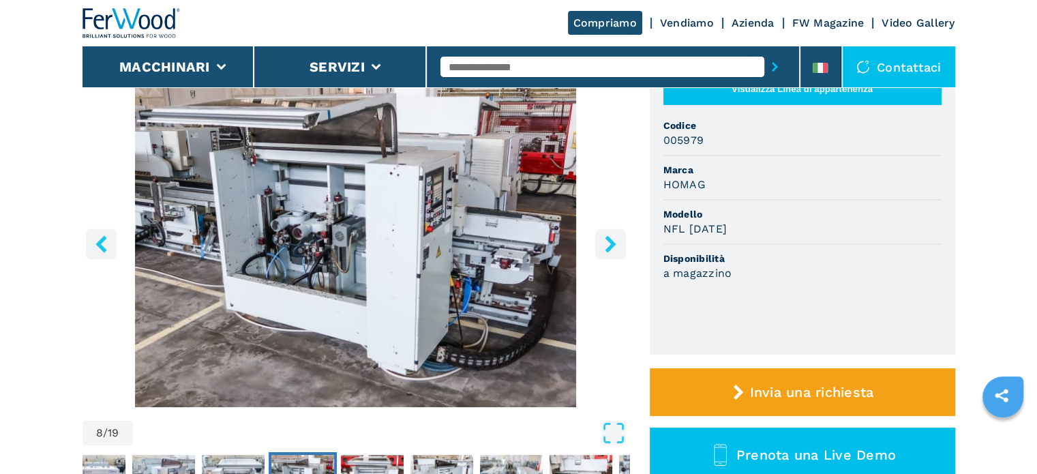
click at [522, 68] on input "text" at bounding box center [602, 67] width 324 height 20
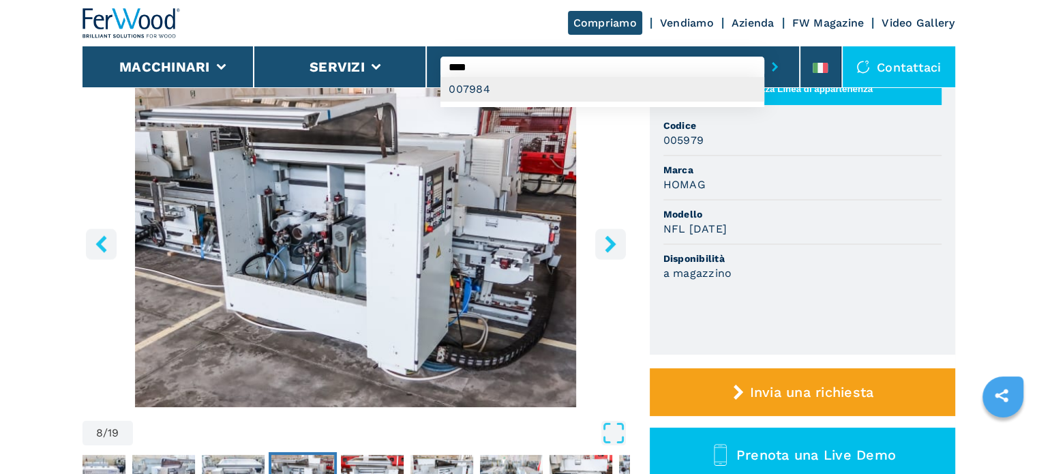
click at [498, 95] on div "007984" at bounding box center [602, 89] width 324 height 25
type input "******"
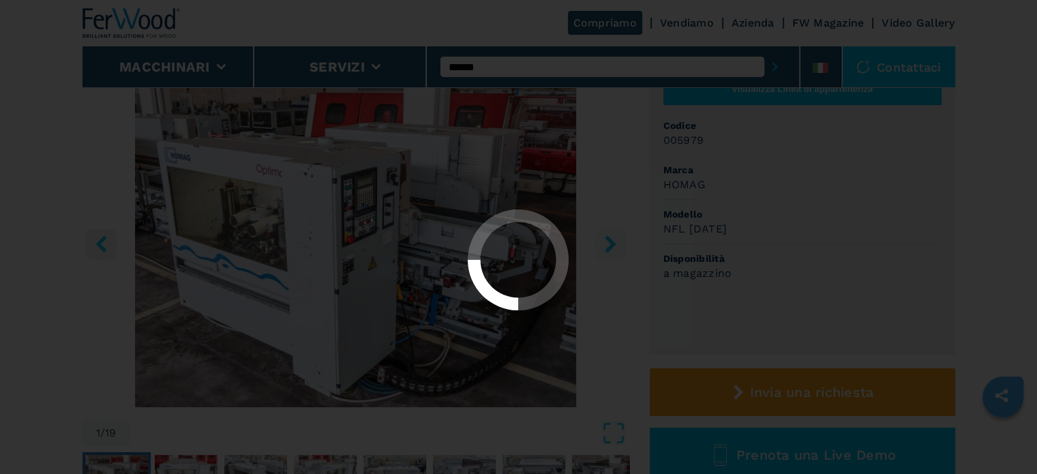
scroll to position [0, 0]
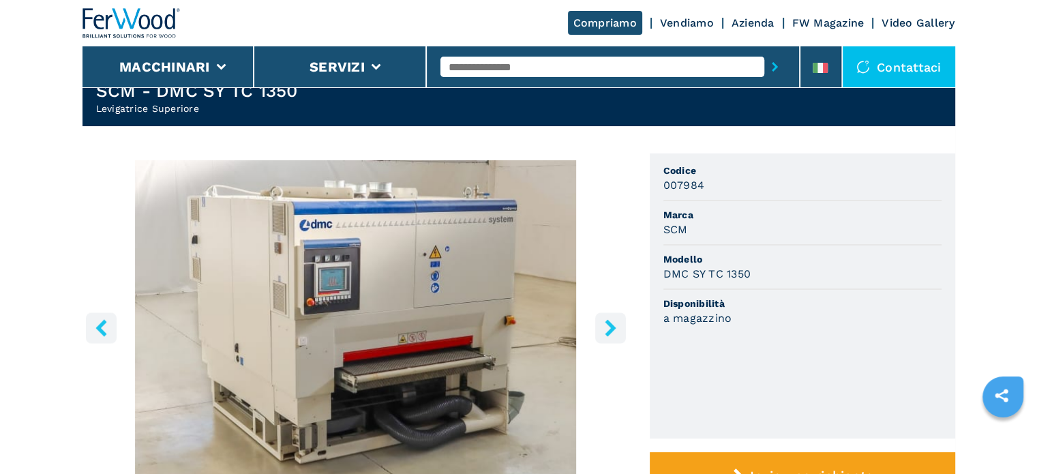
scroll to position [205, 0]
